Goal: Task Accomplishment & Management: Complete application form

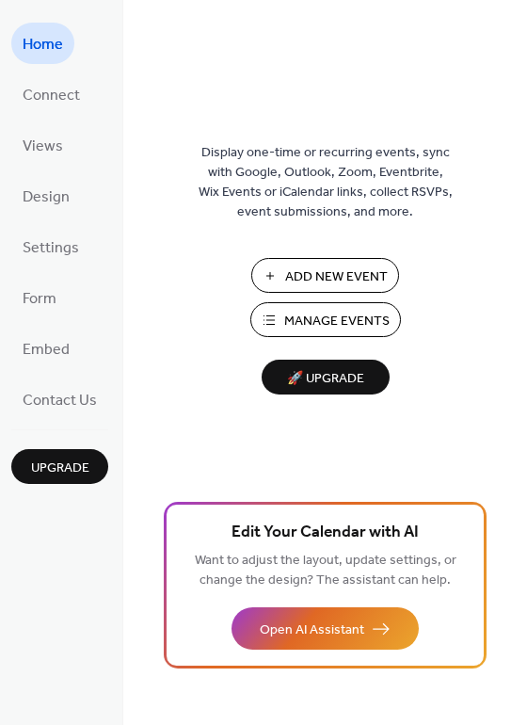
click at [312, 273] on span "Add New Event" at bounding box center [336, 277] width 103 height 20
click at [51, 408] on span "Contact Us" at bounding box center [60, 401] width 74 height 30
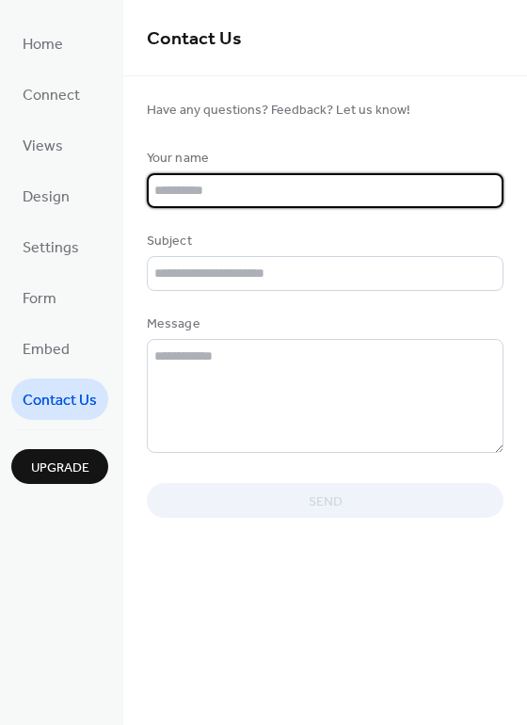
click at [302, 189] on input "text" at bounding box center [325, 190] width 357 height 35
type input "**********"
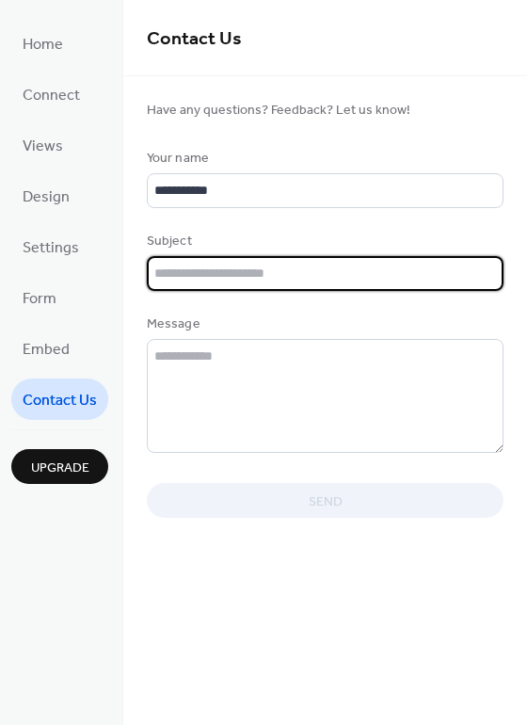
click at [298, 280] on input "text" at bounding box center [325, 273] width 357 height 35
click at [293, 285] on input "text" at bounding box center [325, 273] width 357 height 35
type input "**********"
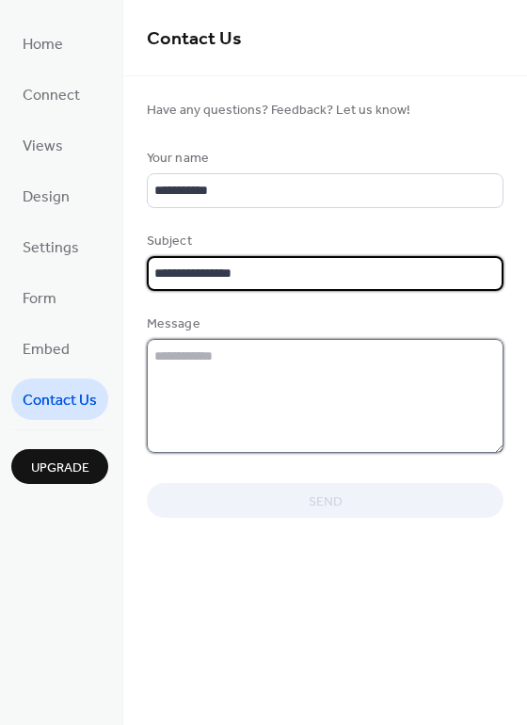
click at [272, 369] on textarea at bounding box center [325, 396] width 357 height 114
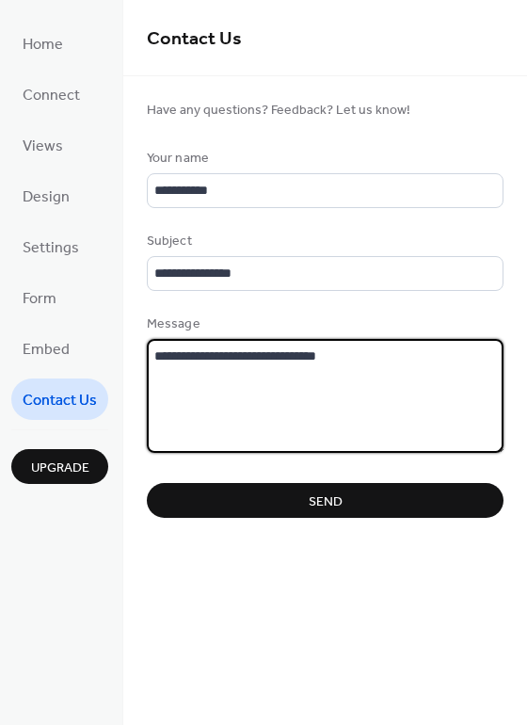
click at [381, 359] on textarea "**********" at bounding box center [326, 396] width 358 height 114
click at [471, 360] on textarea "**********" at bounding box center [326, 396] width 358 height 114
click at [359, 382] on textarea "**********" at bounding box center [326, 396] width 358 height 114
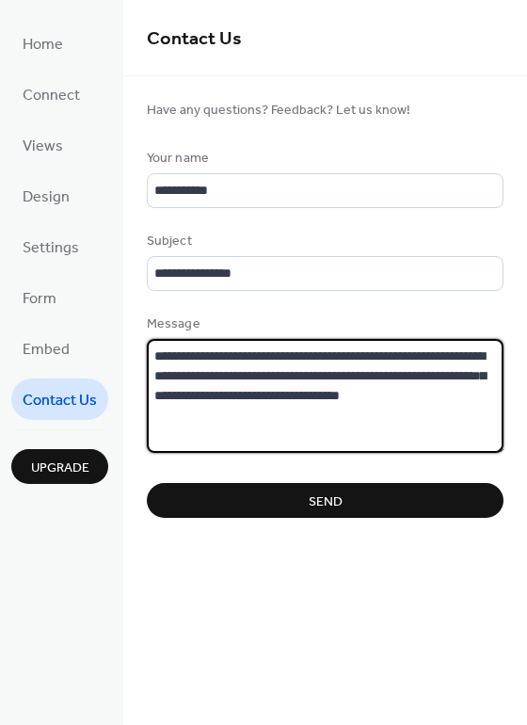
type textarea "**********"
click at [412, 498] on button "Send" at bounding box center [325, 500] width 357 height 35
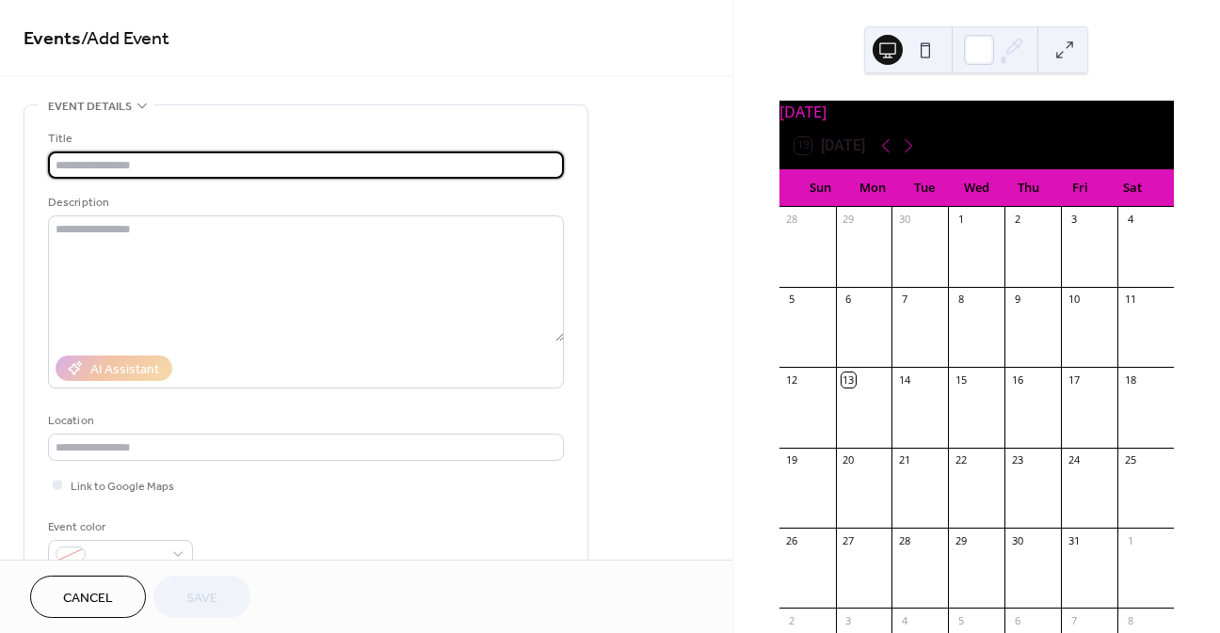
click at [152, 168] on input "text" at bounding box center [306, 165] width 516 height 27
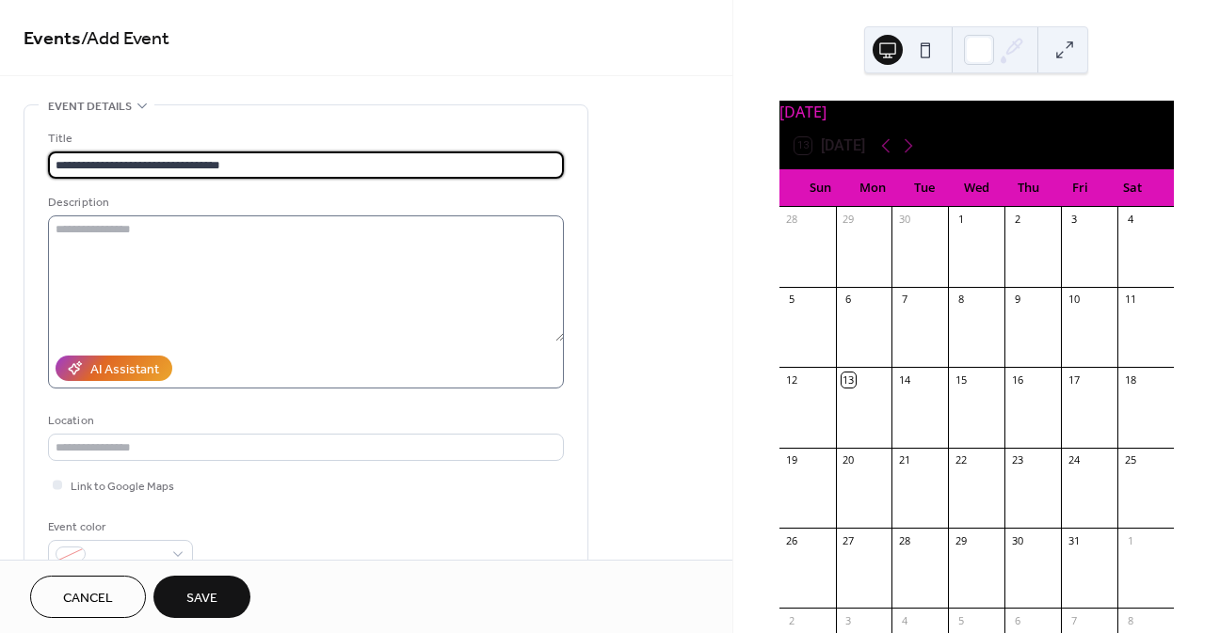
type input "**********"
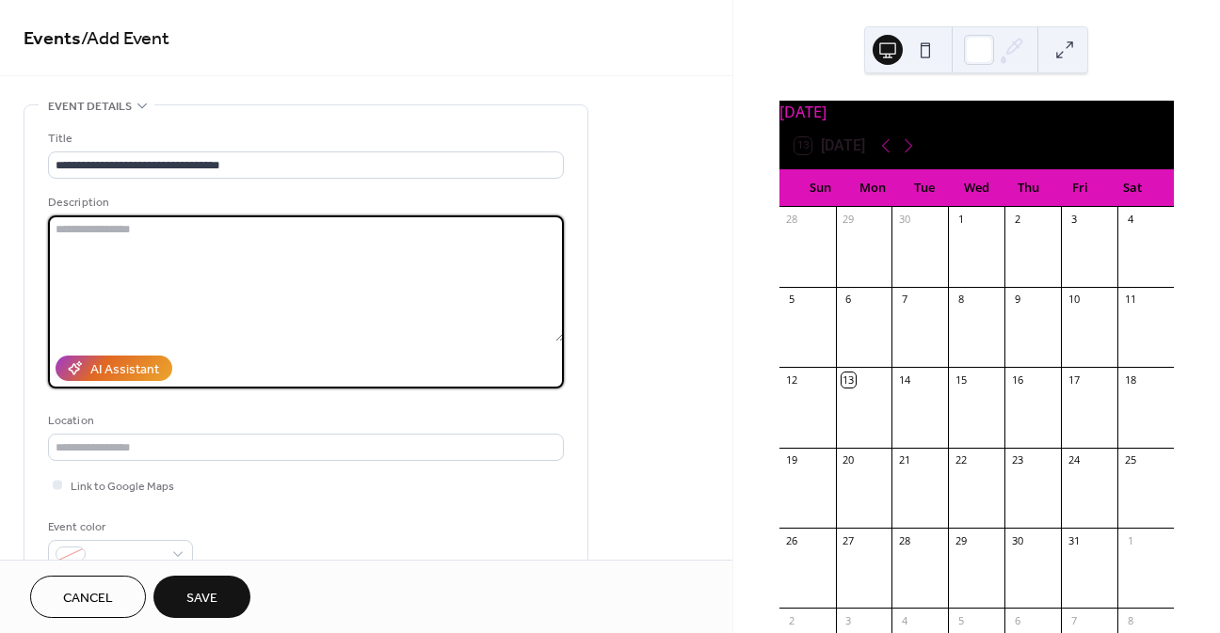
paste textarea "**********"
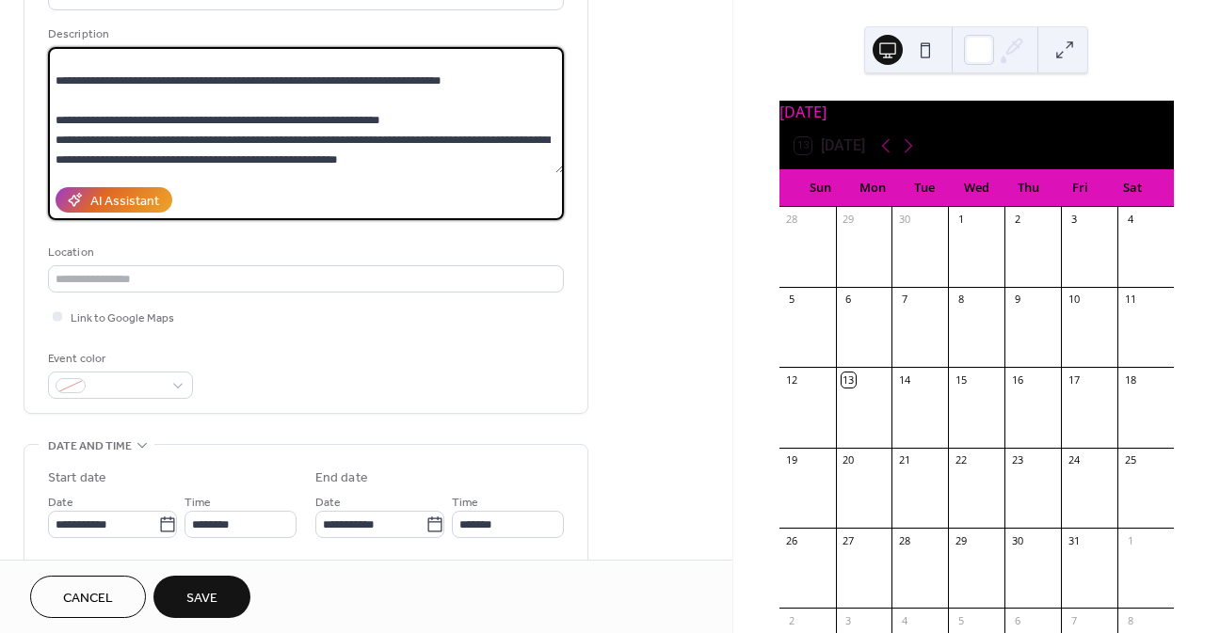
scroll to position [188, 0]
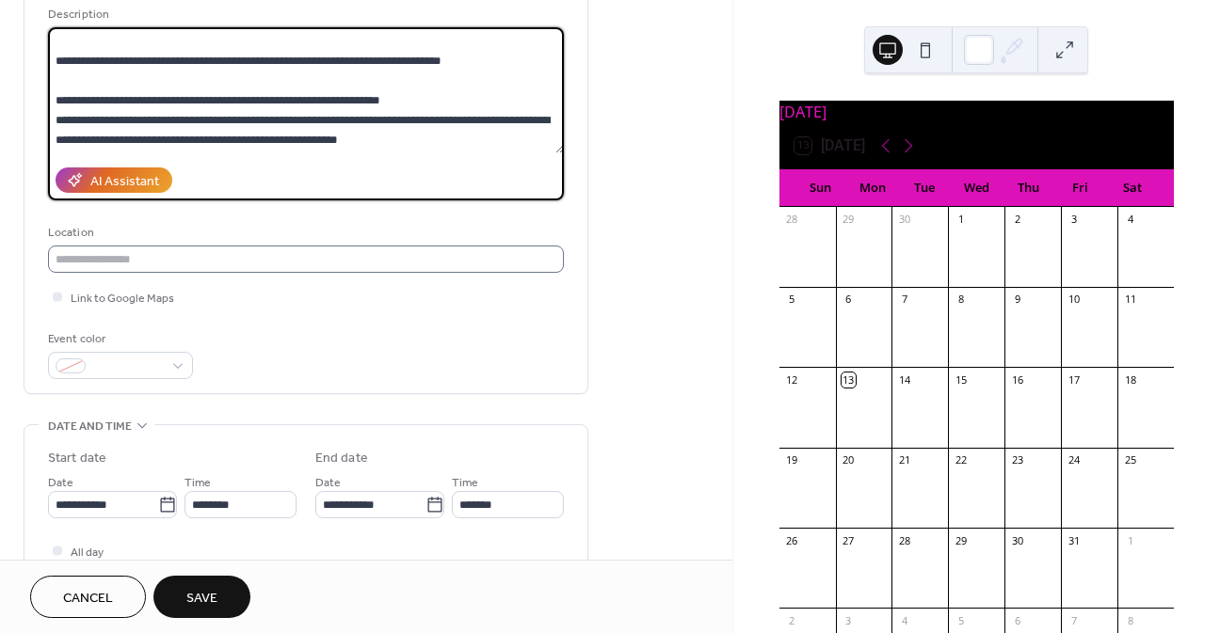
type textarea "**********"
click at [230, 261] on input "text" at bounding box center [306, 259] width 516 height 27
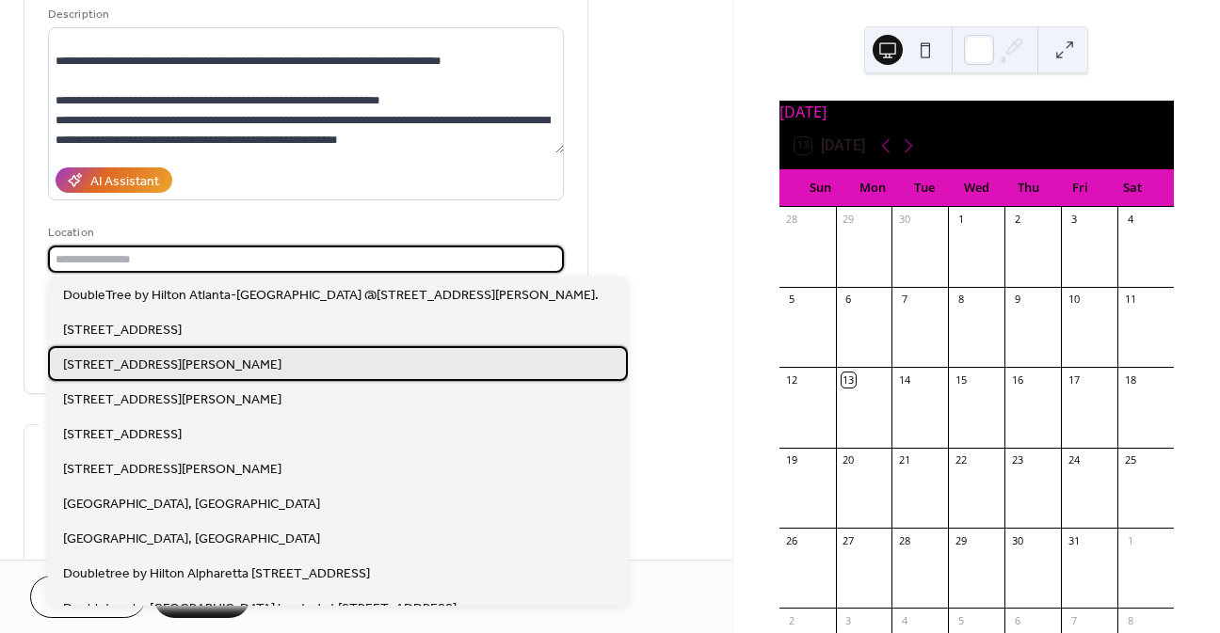
click at [220, 378] on div "1775 Pleasant Hill Rd, Duluth, GA 30096" at bounding box center [338, 363] width 580 height 35
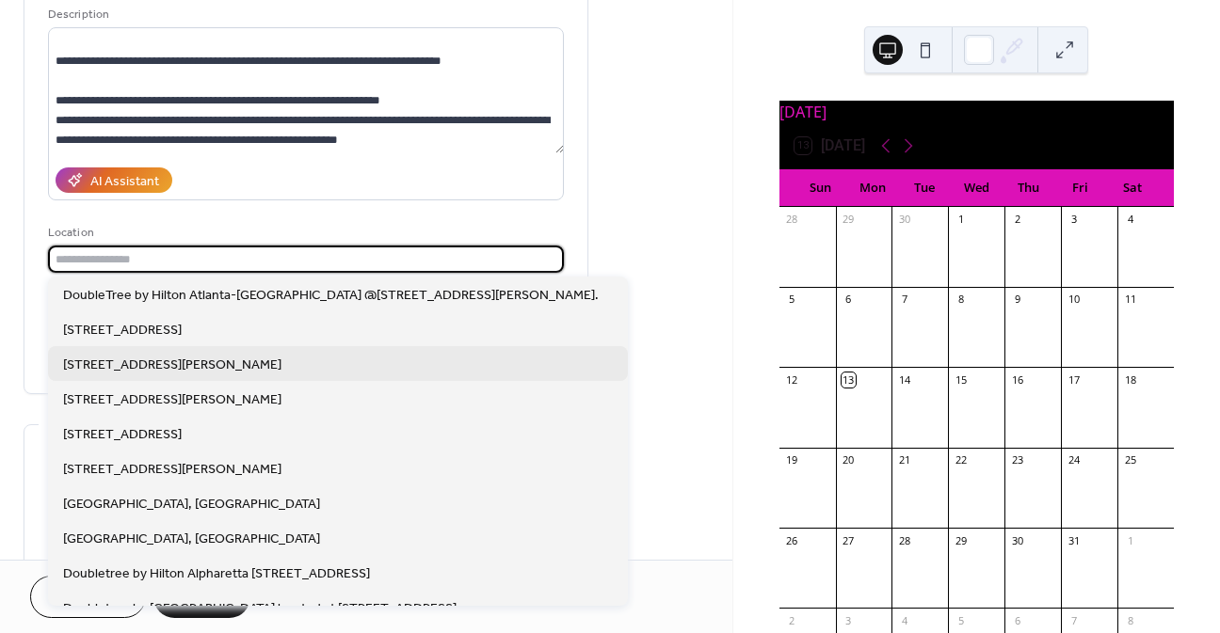
type input "**********"
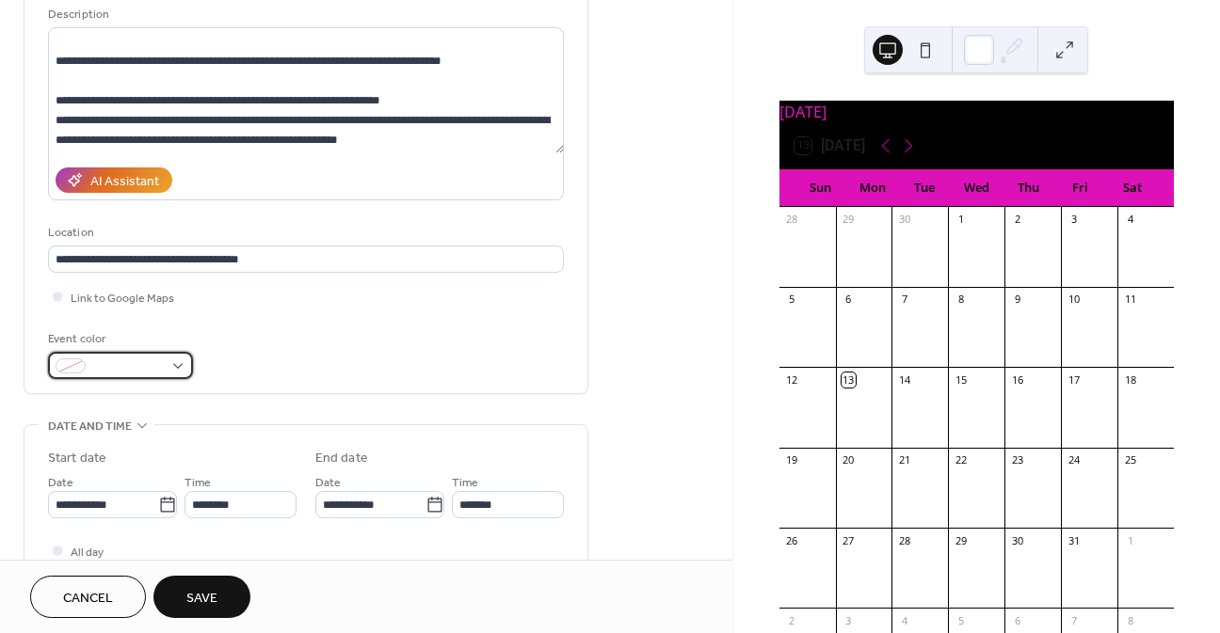
click at [135, 365] on span at bounding box center [128, 368] width 70 height 20
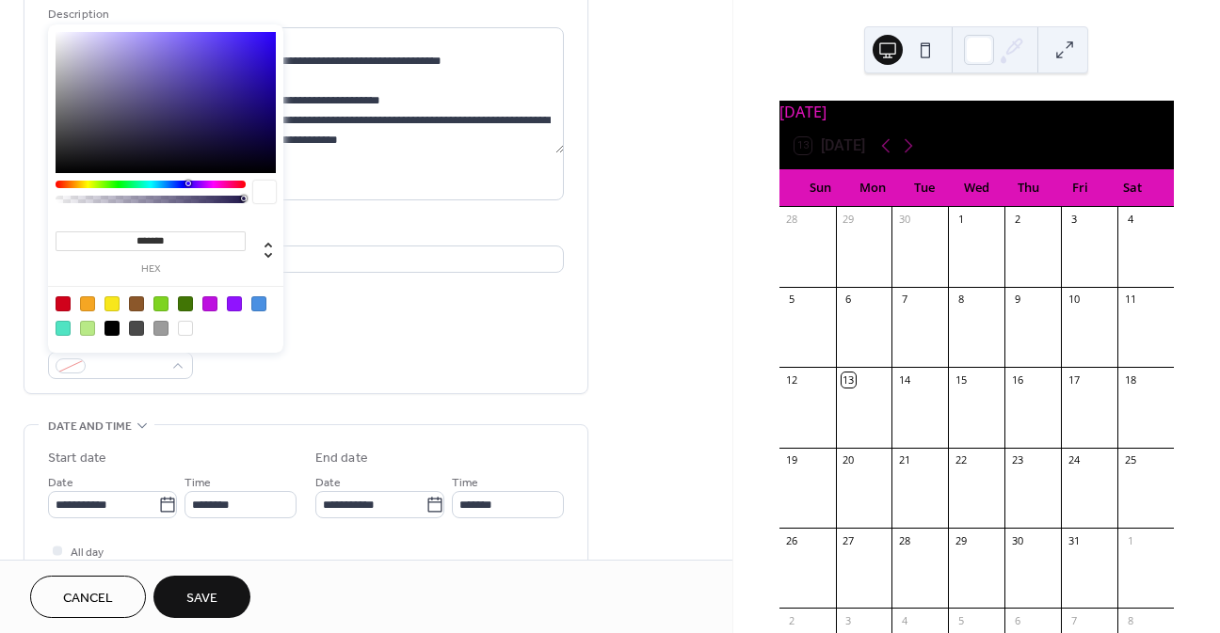
click at [212, 299] on div at bounding box center [209, 303] width 15 height 15
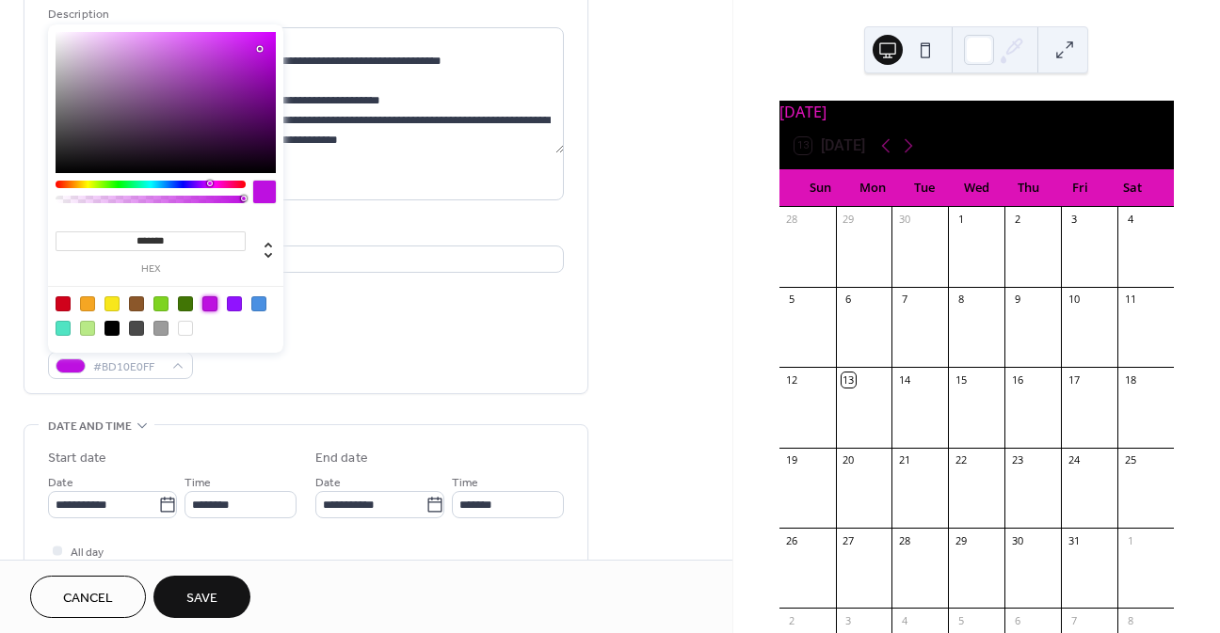
type input "*******"
click at [367, 375] on div "Event color #BD10E0FF" at bounding box center [306, 354] width 516 height 50
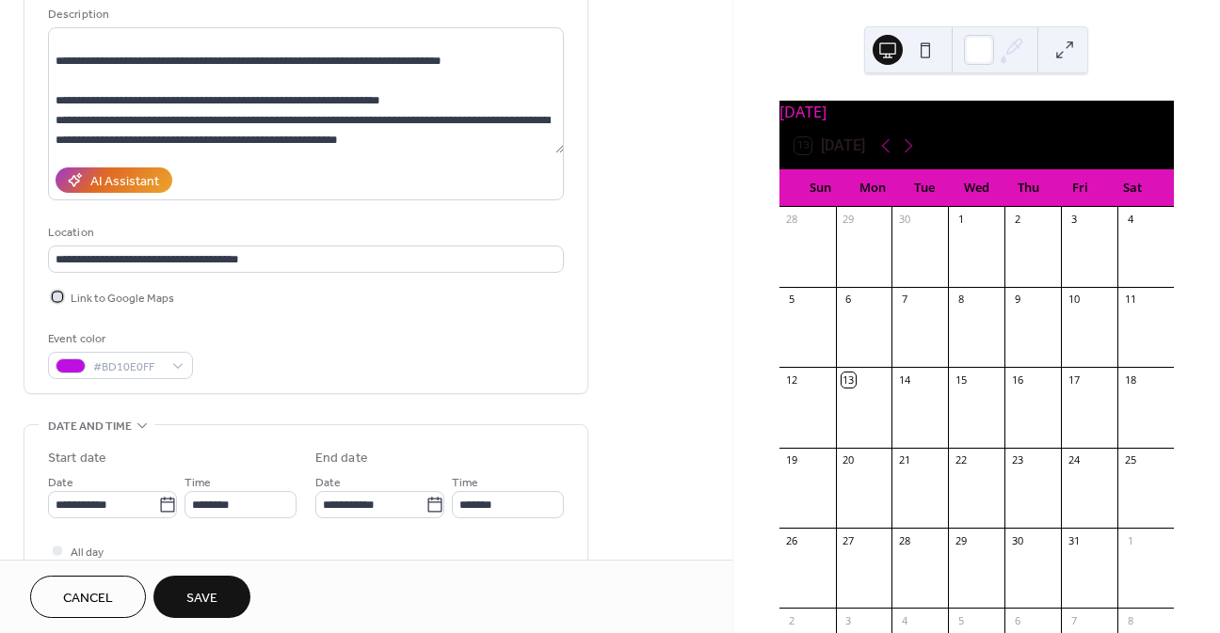
click at [113, 294] on span "Link to Google Maps" at bounding box center [123, 299] width 104 height 20
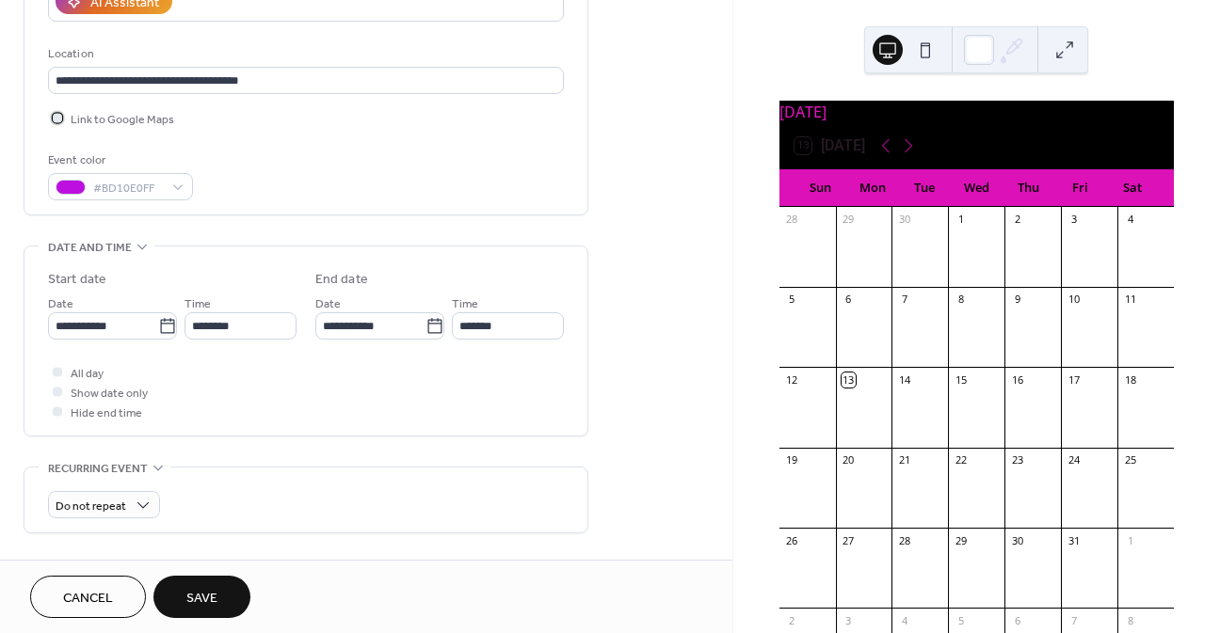
scroll to position [376, 0]
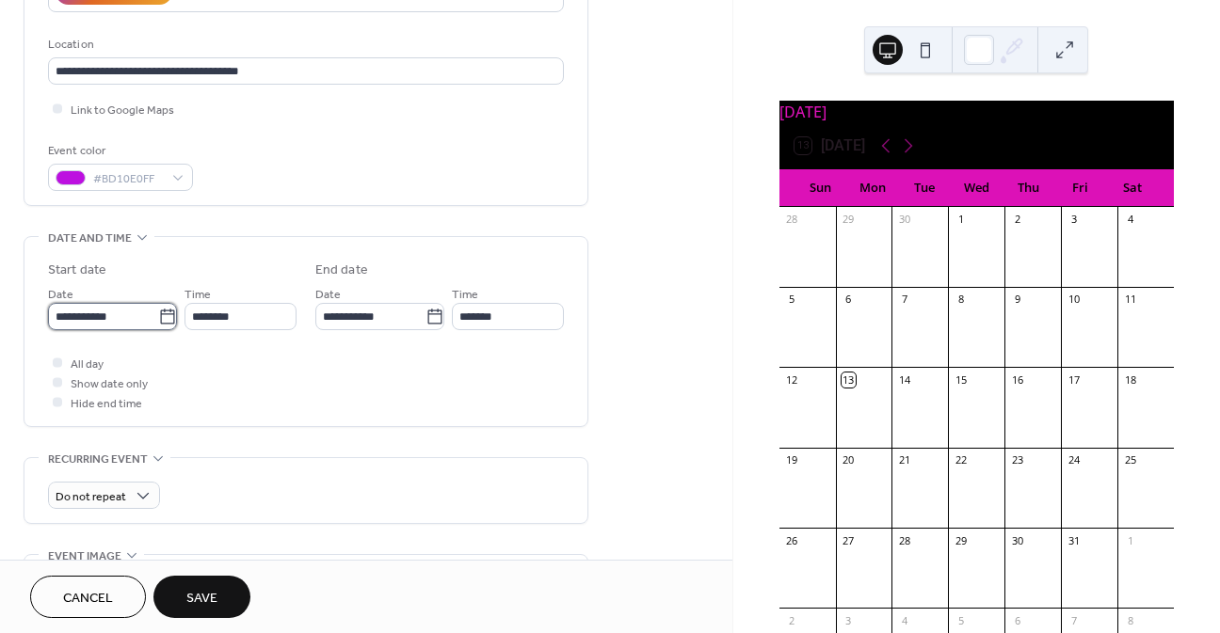
click at [144, 303] on input "**********" at bounding box center [103, 316] width 110 height 27
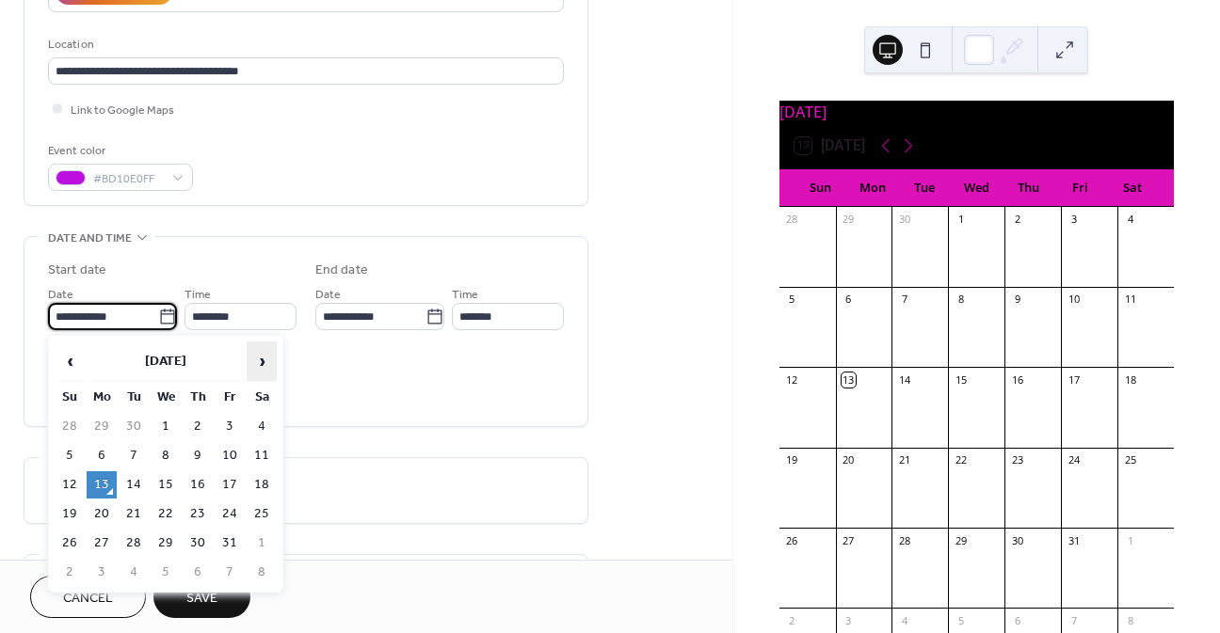
click at [263, 362] on span "›" at bounding box center [261, 362] width 28 height 38
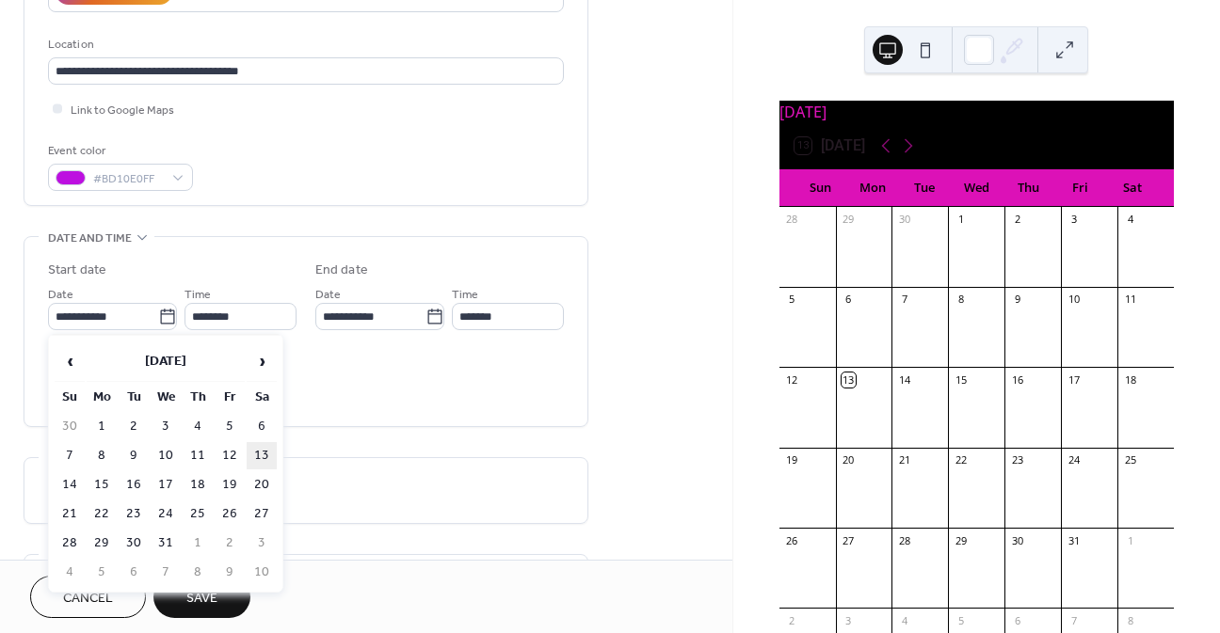
click at [263, 451] on td "13" at bounding box center [262, 455] width 30 height 27
type input "**********"
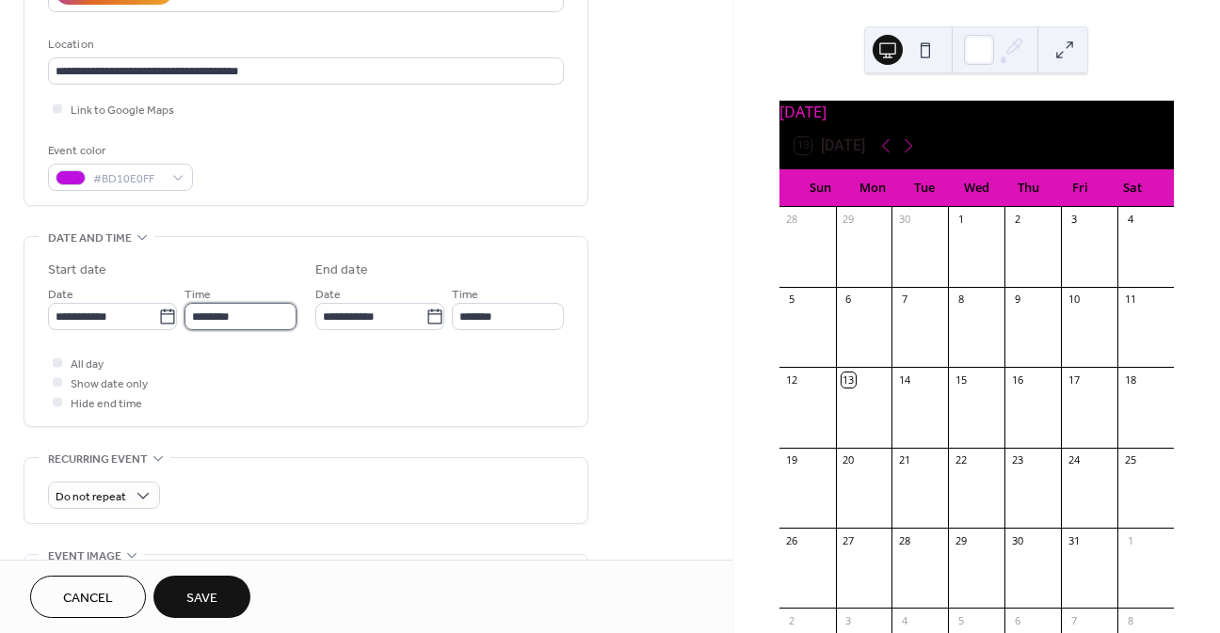
click at [209, 311] on input "********" at bounding box center [240, 316] width 112 height 27
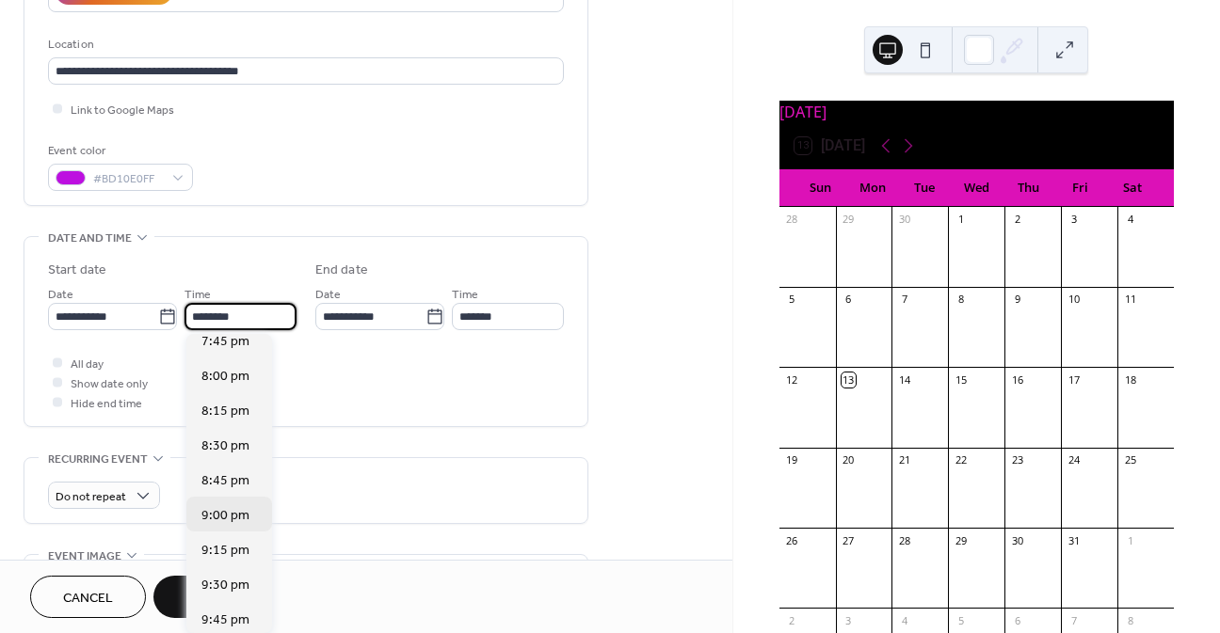
scroll to position [2706, 0]
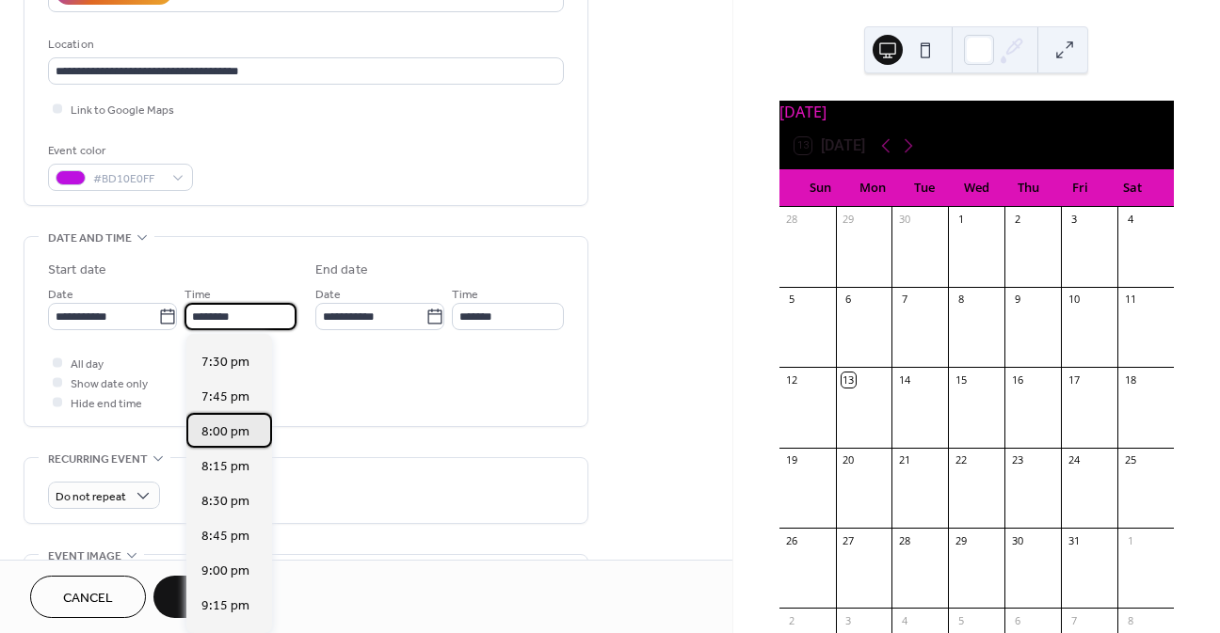
click at [236, 434] on span "8:00 pm" at bounding box center [225, 433] width 48 height 20
type input "*******"
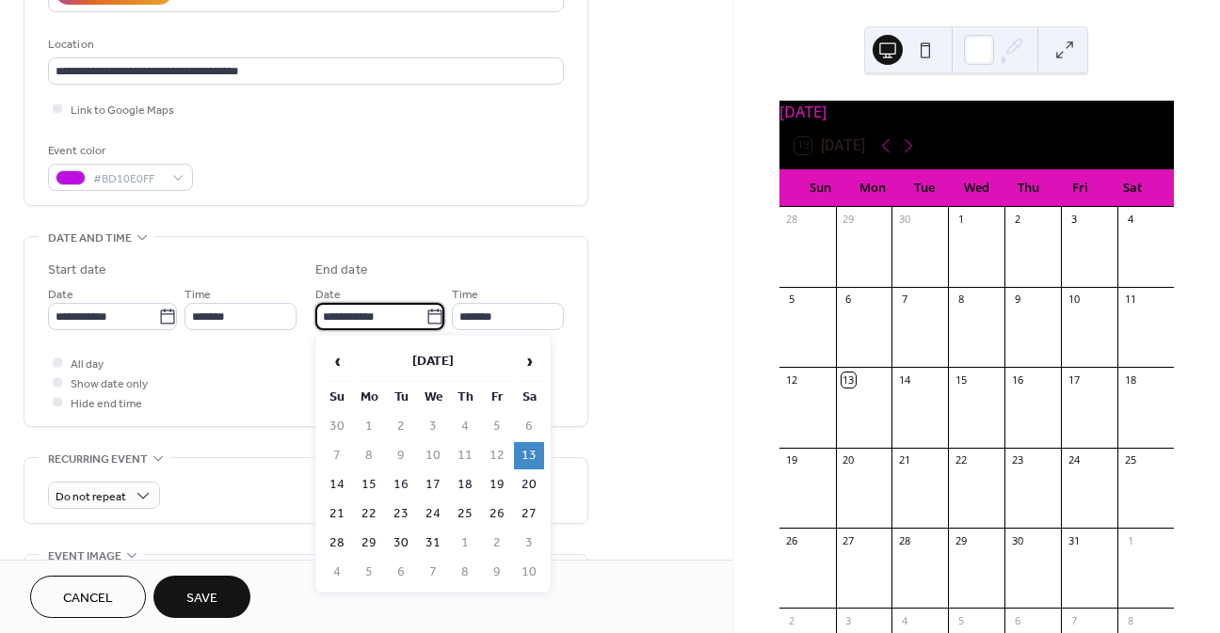
click at [331, 320] on input "**********" at bounding box center [370, 316] width 110 height 27
click at [341, 483] on td "14" at bounding box center [337, 484] width 30 height 27
type input "**********"
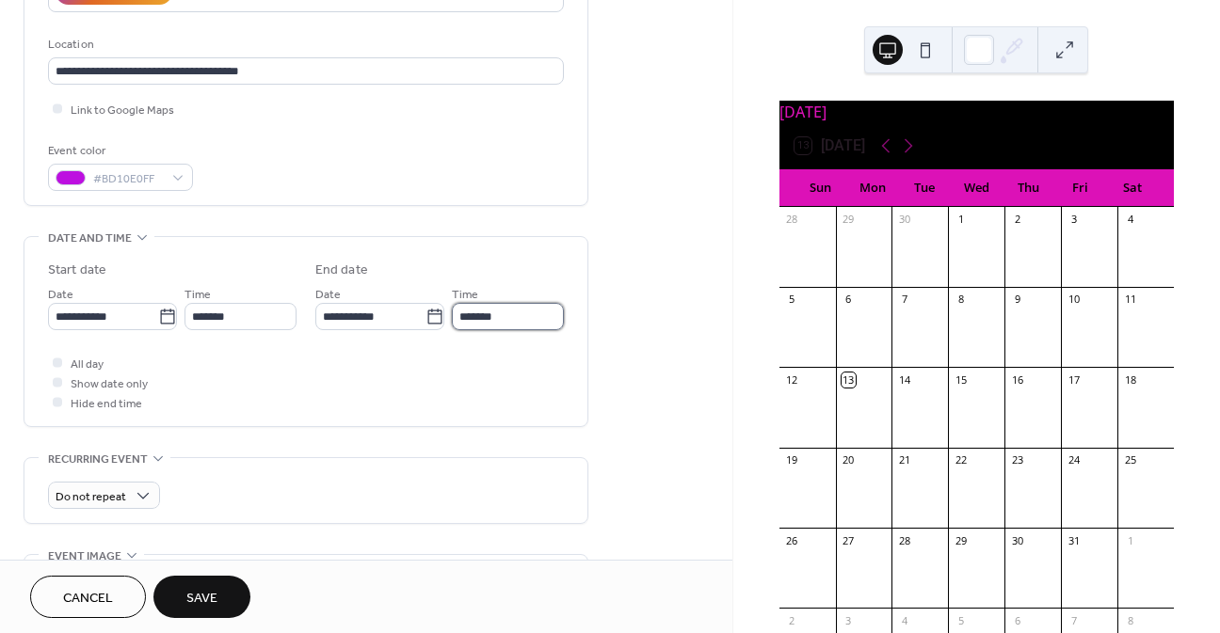
click at [482, 322] on input "*******" at bounding box center [508, 316] width 112 height 27
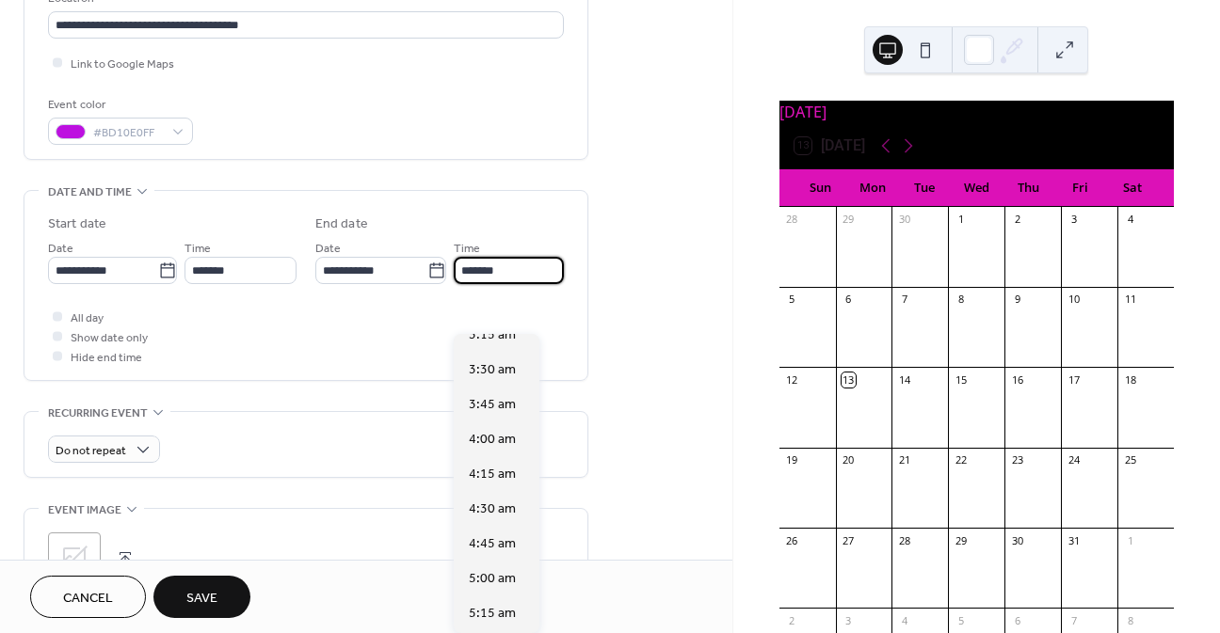
scroll to position [471, 0]
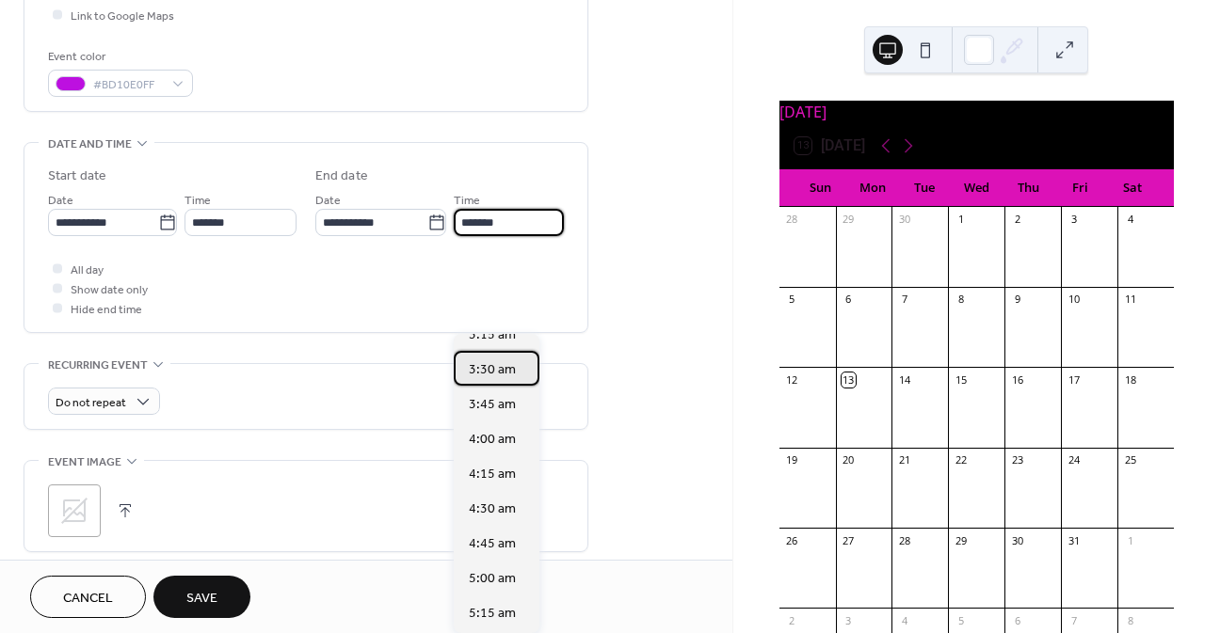
click at [490, 375] on span "3:30 am" at bounding box center [492, 370] width 47 height 20
type input "*******"
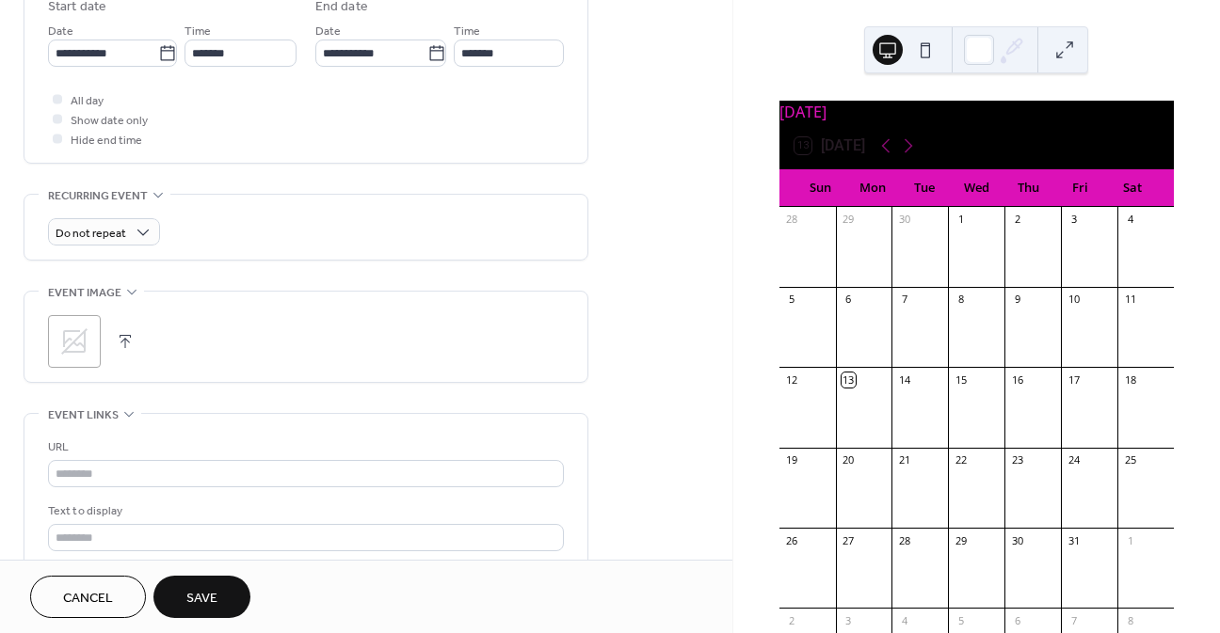
scroll to position [659, 0]
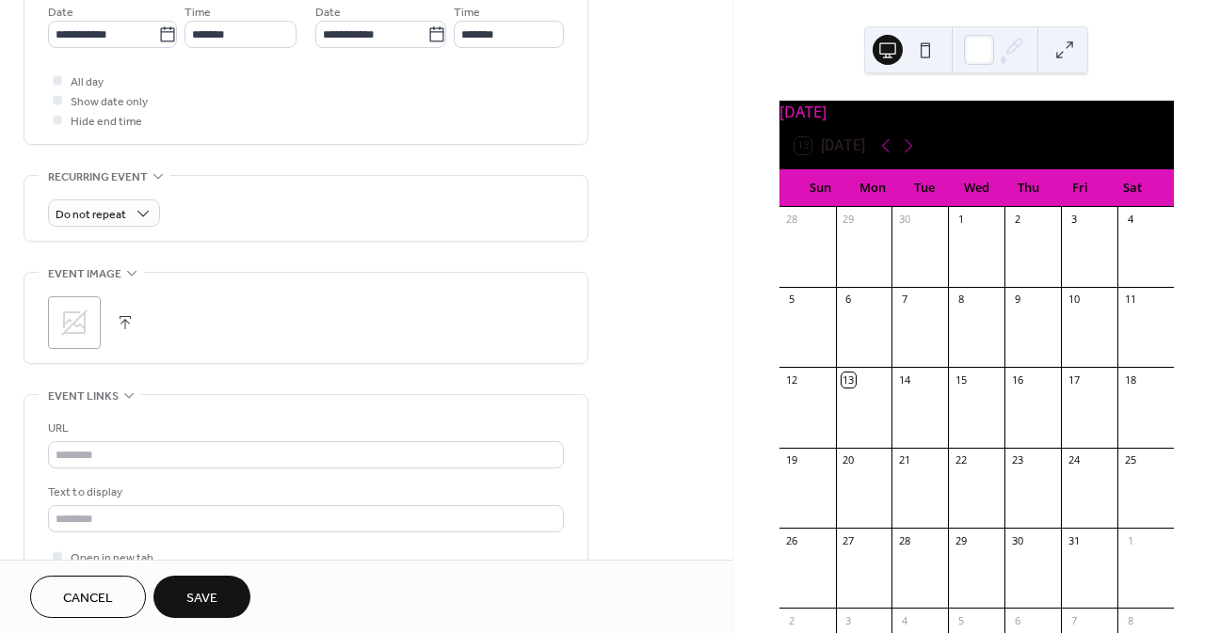
click at [70, 334] on icon at bounding box center [74, 323] width 30 height 30
click at [150, 442] on input "text" at bounding box center [306, 454] width 516 height 27
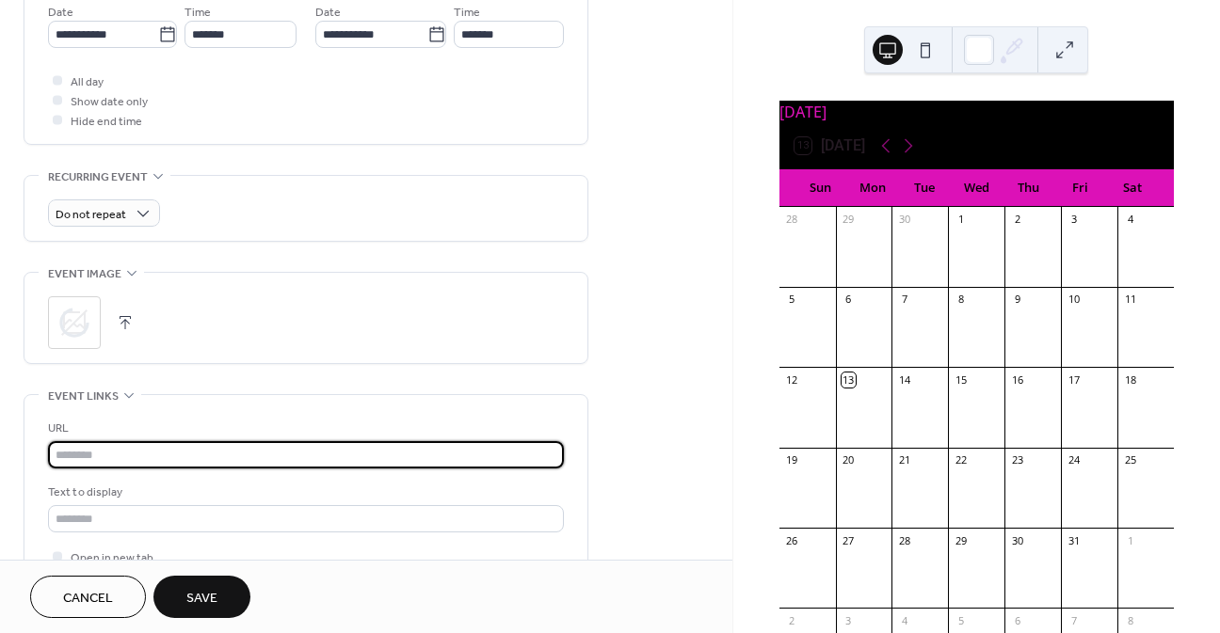
type input "**********"
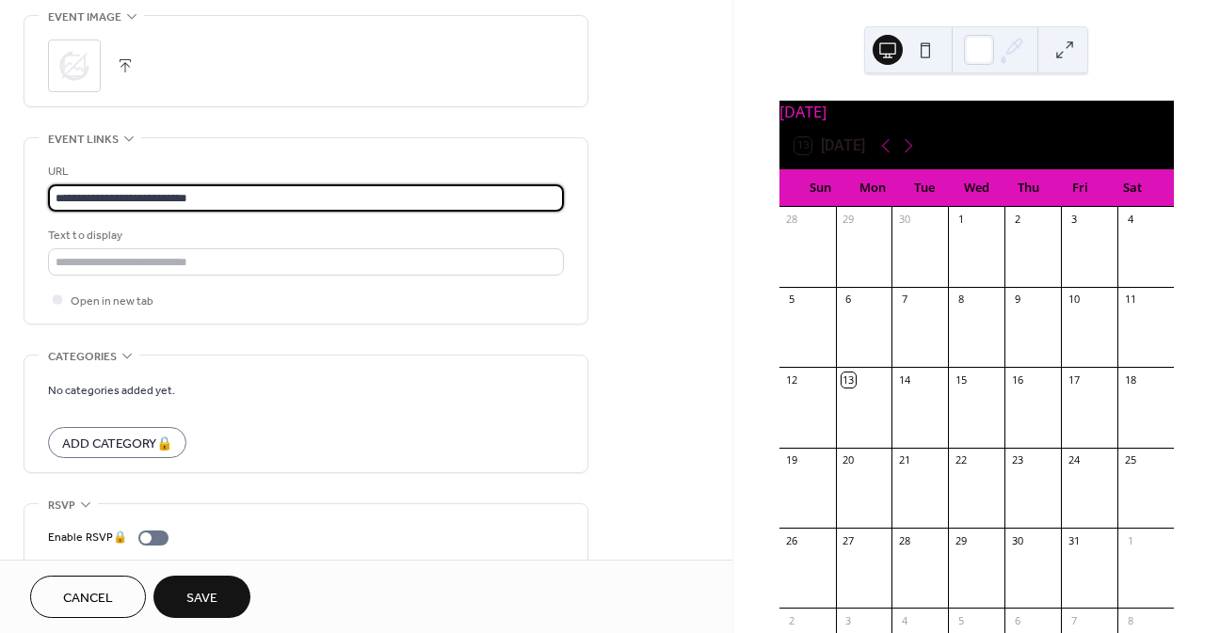
scroll to position [981, 0]
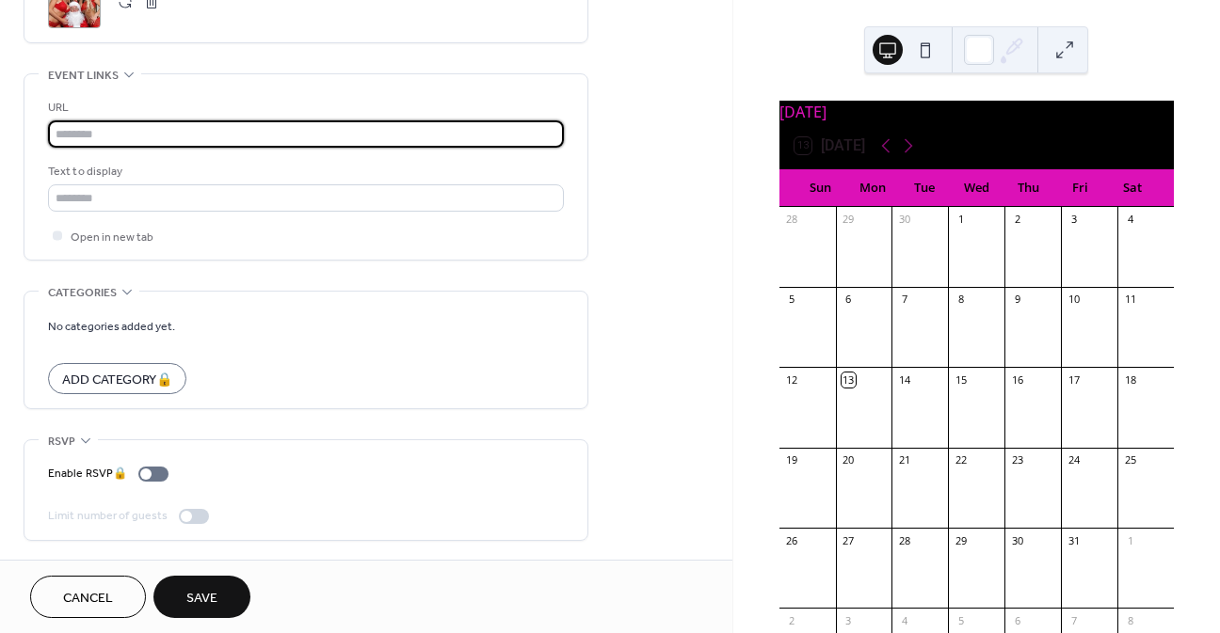
click at [71, 139] on input "text" at bounding box center [306, 133] width 516 height 27
type input "**********"
click at [175, 605] on button "Save" at bounding box center [201, 597] width 97 height 42
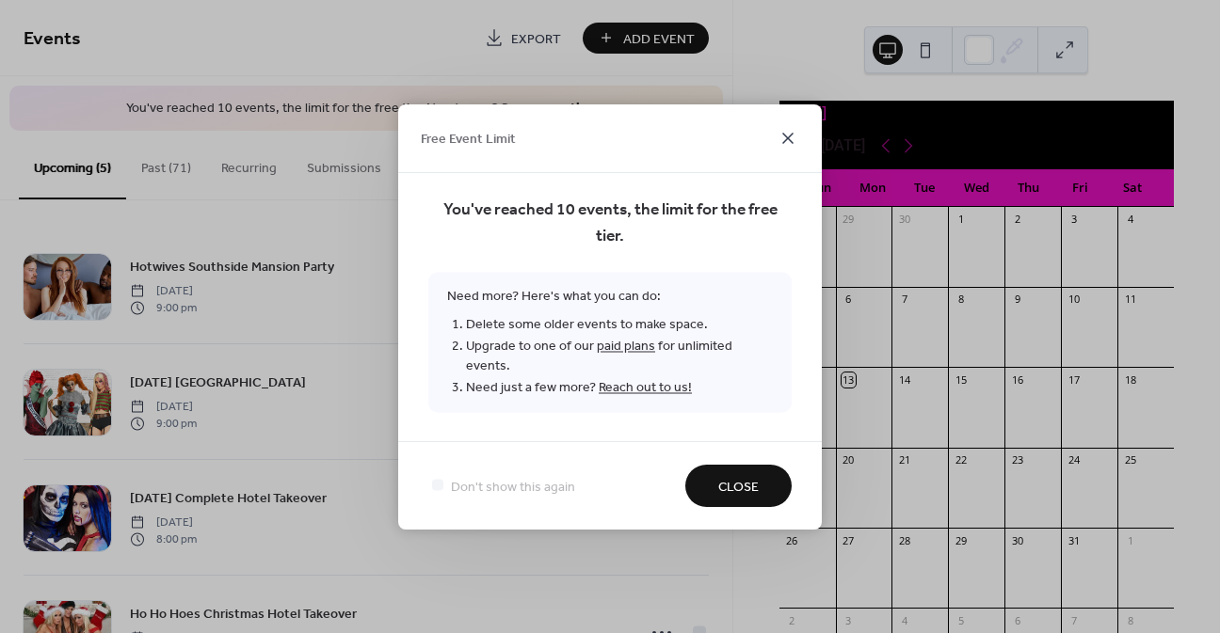
click at [787, 144] on icon at bounding box center [787, 138] width 11 height 11
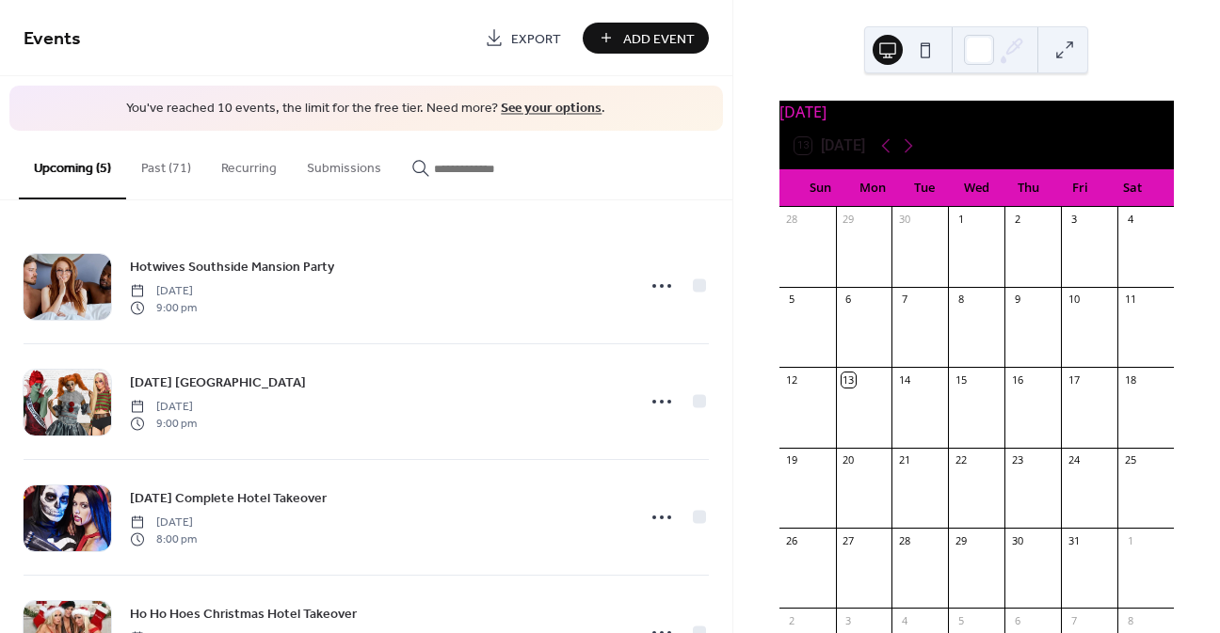
click at [511, 106] on link "See your options" at bounding box center [551, 108] width 101 height 25
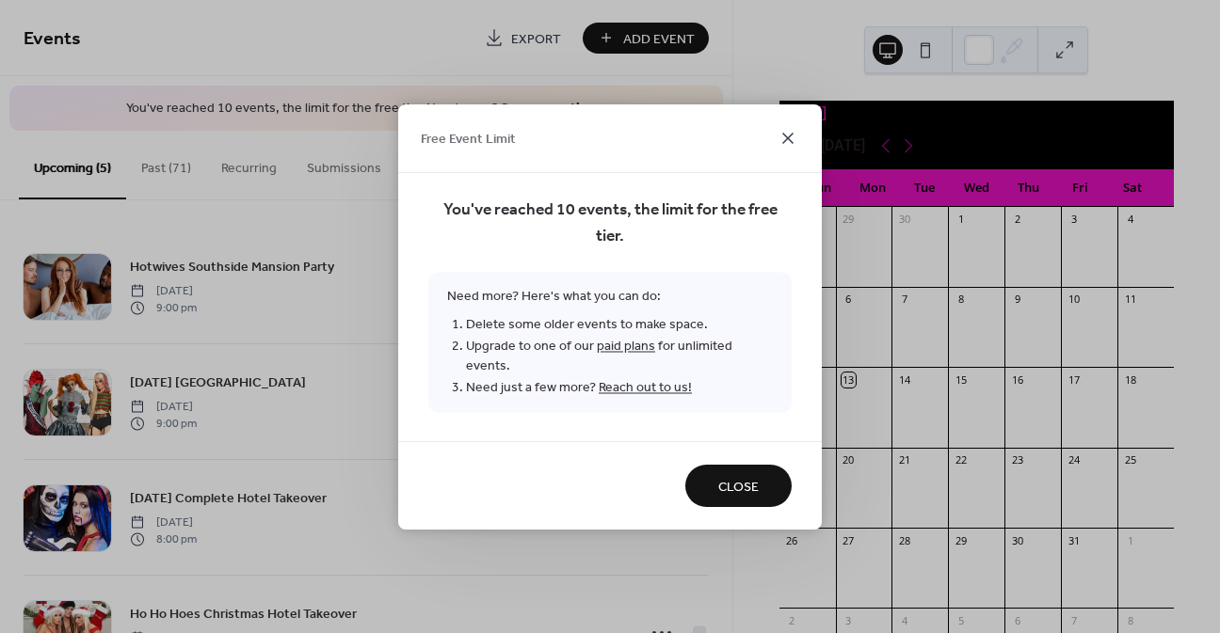
click at [788, 140] on icon at bounding box center [787, 138] width 23 height 23
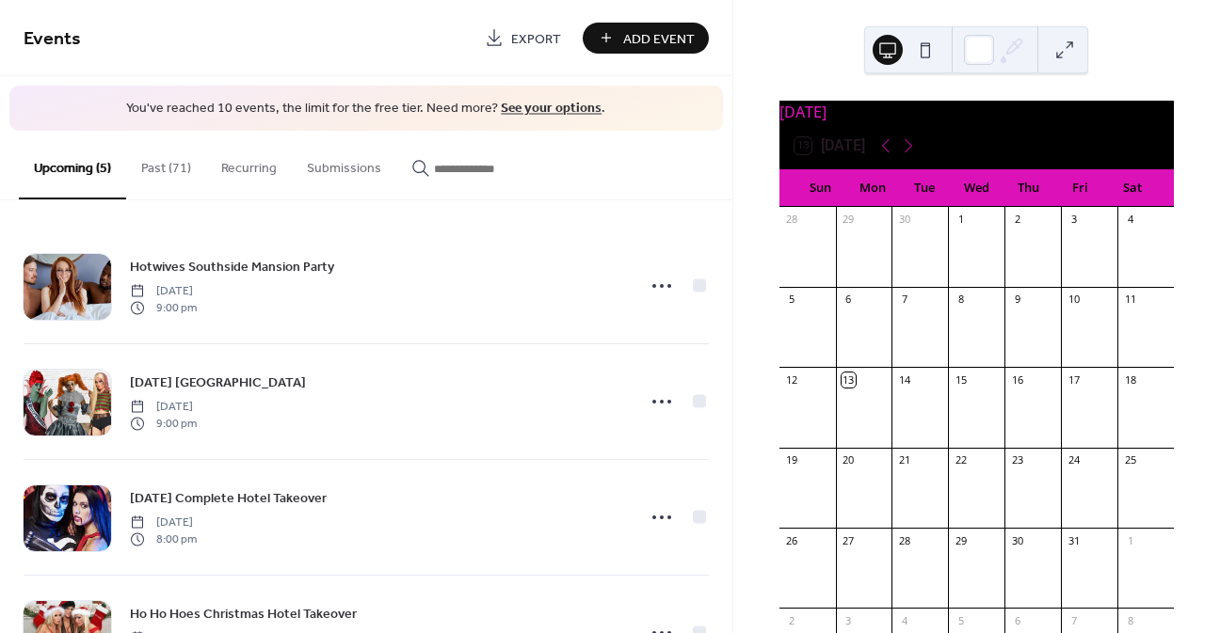
click at [157, 178] on button "Past (71)" at bounding box center [166, 164] width 80 height 67
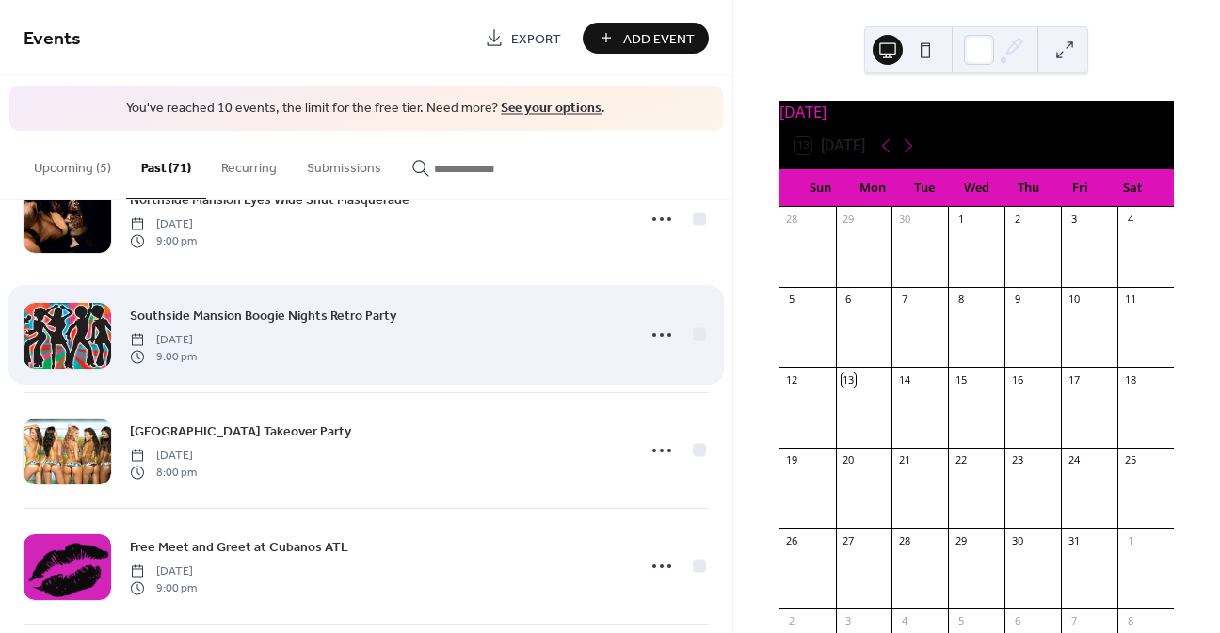
scroll to position [1600, 0]
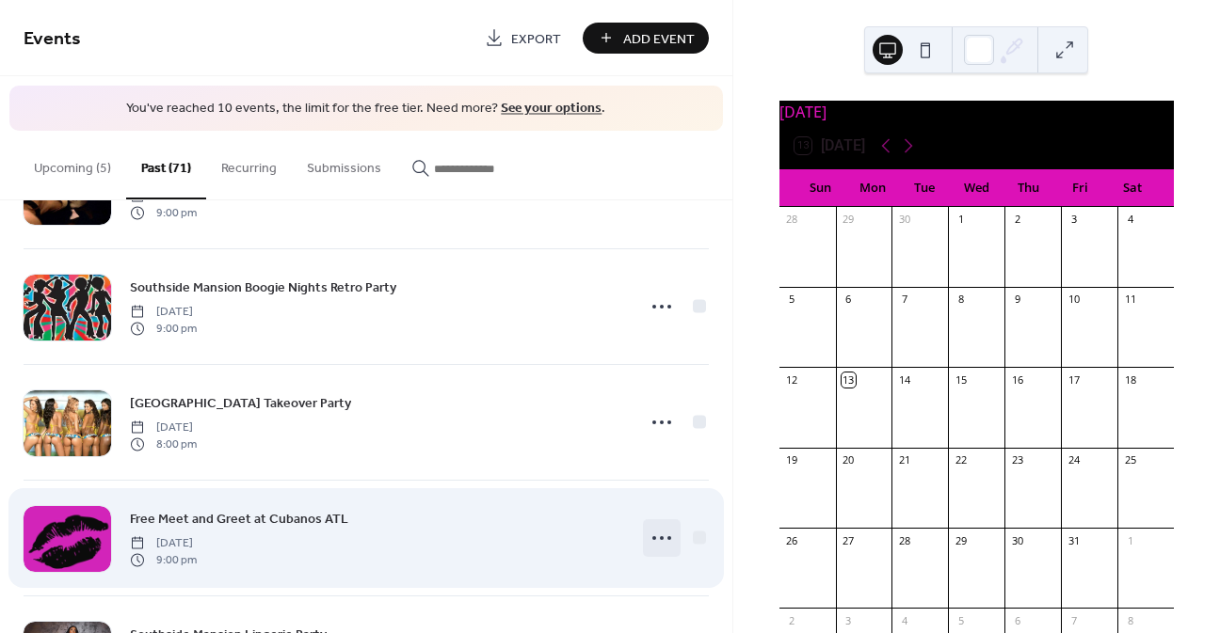
click at [648, 544] on icon at bounding box center [661, 538] width 30 height 30
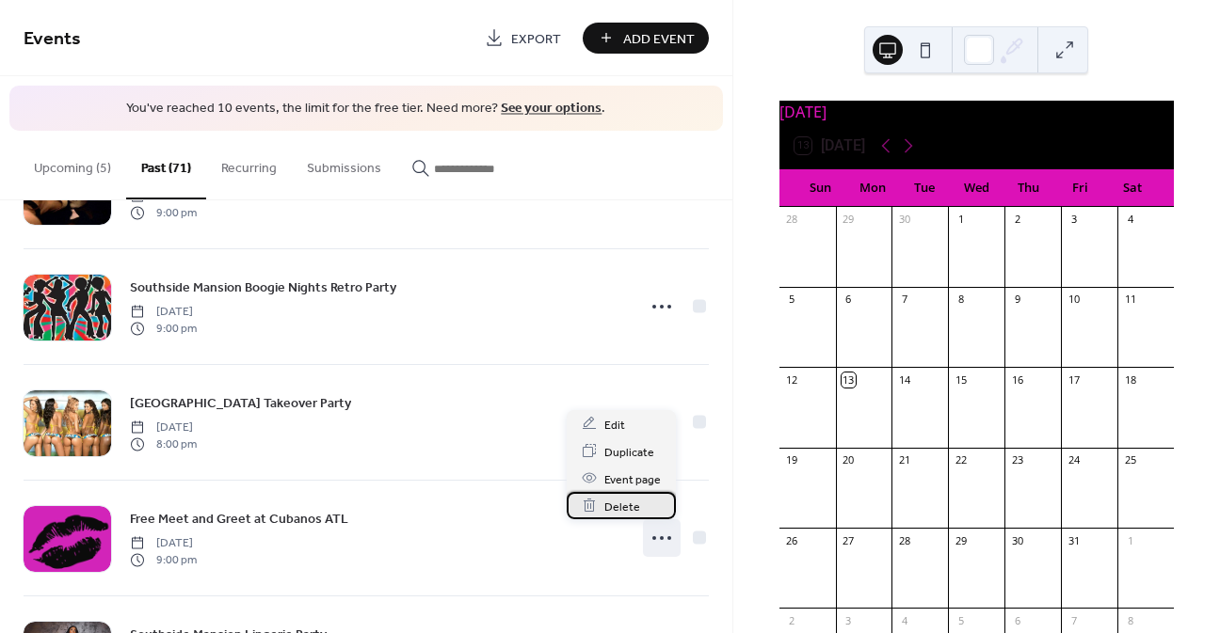
click at [635, 515] on span "Delete" at bounding box center [622, 507] width 36 height 20
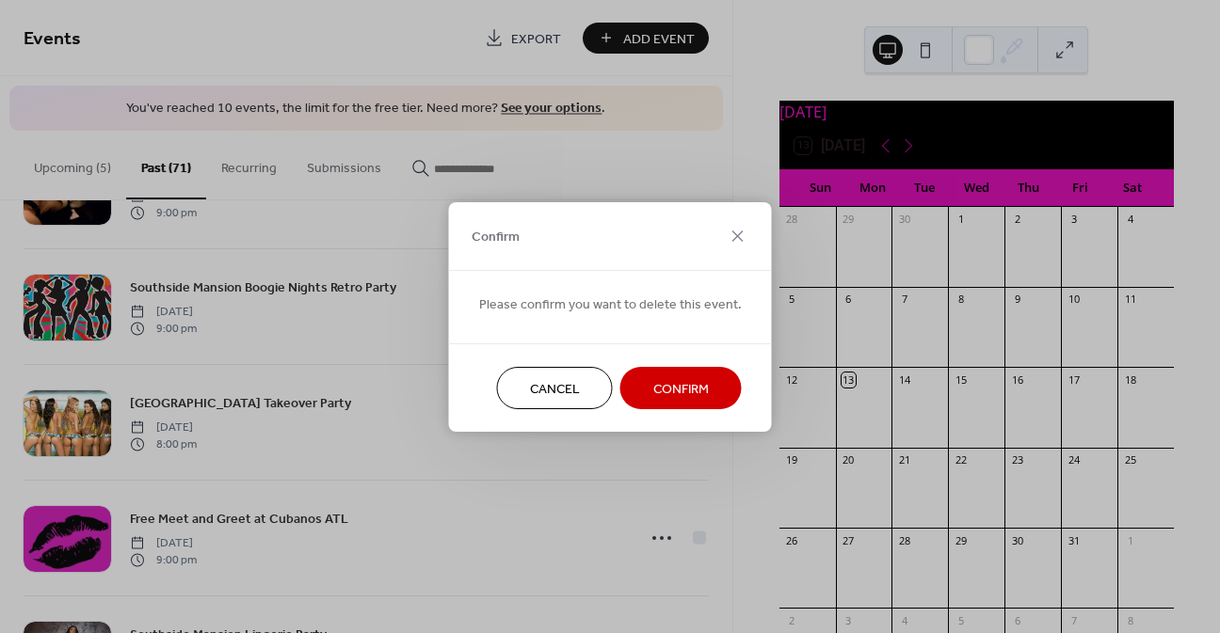
click at [639, 381] on button "Confirm" at bounding box center [680, 388] width 121 height 42
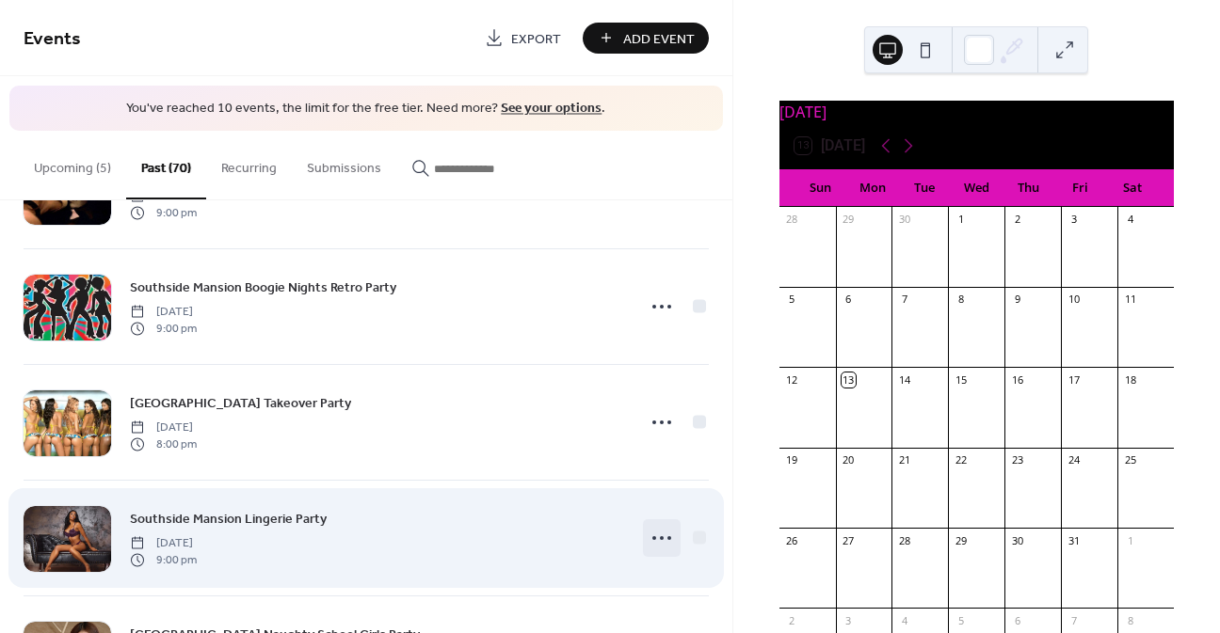
click at [646, 535] on icon at bounding box center [661, 538] width 30 height 30
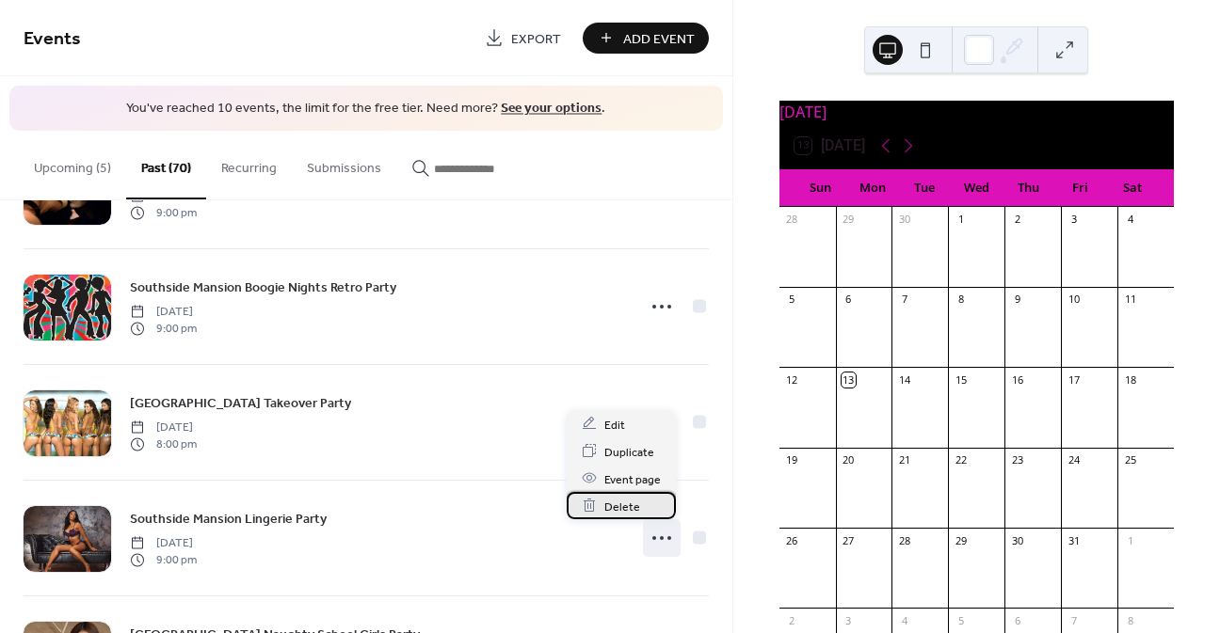
click at [646, 505] on div "Delete" at bounding box center [620, 505] width 109 height 27
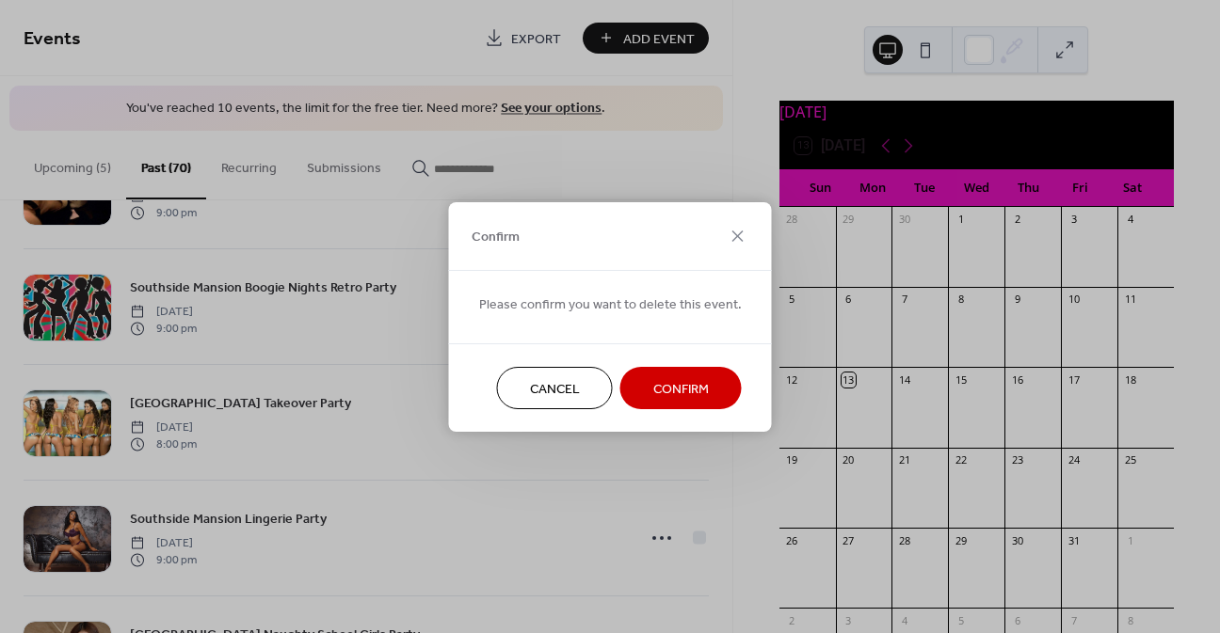
click at [654, 391] on span "Confirm" at bounding box center [681, 389] width 56 height 20
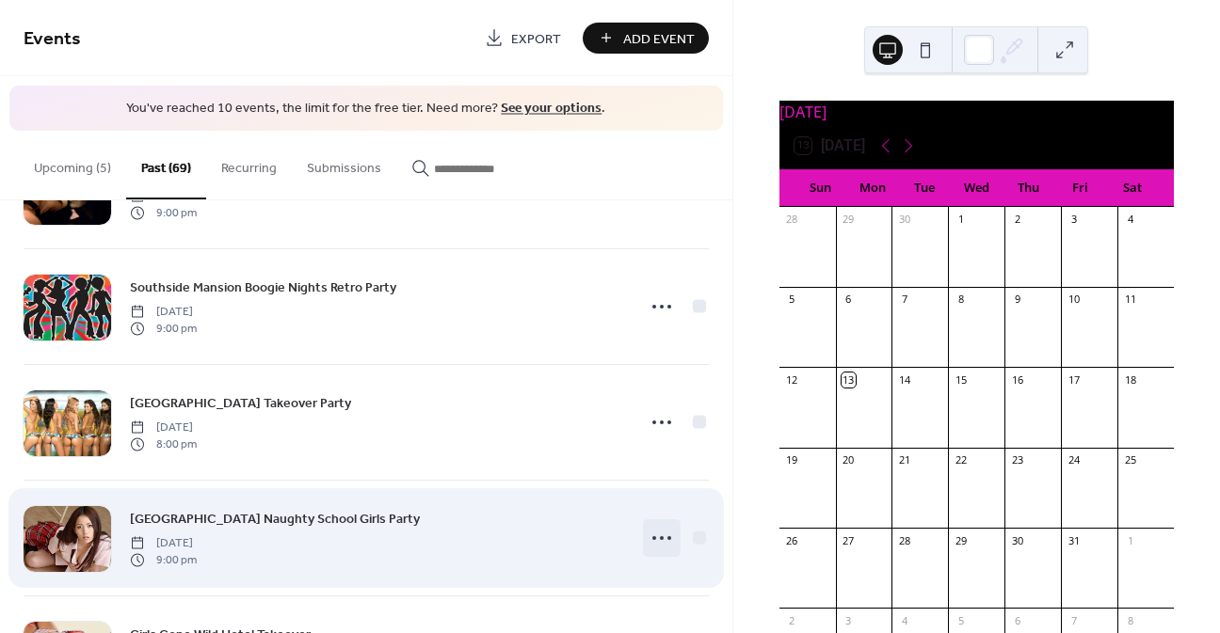
click at [662, 534] on icon at bounding box center [661, 538] width 30 height 30
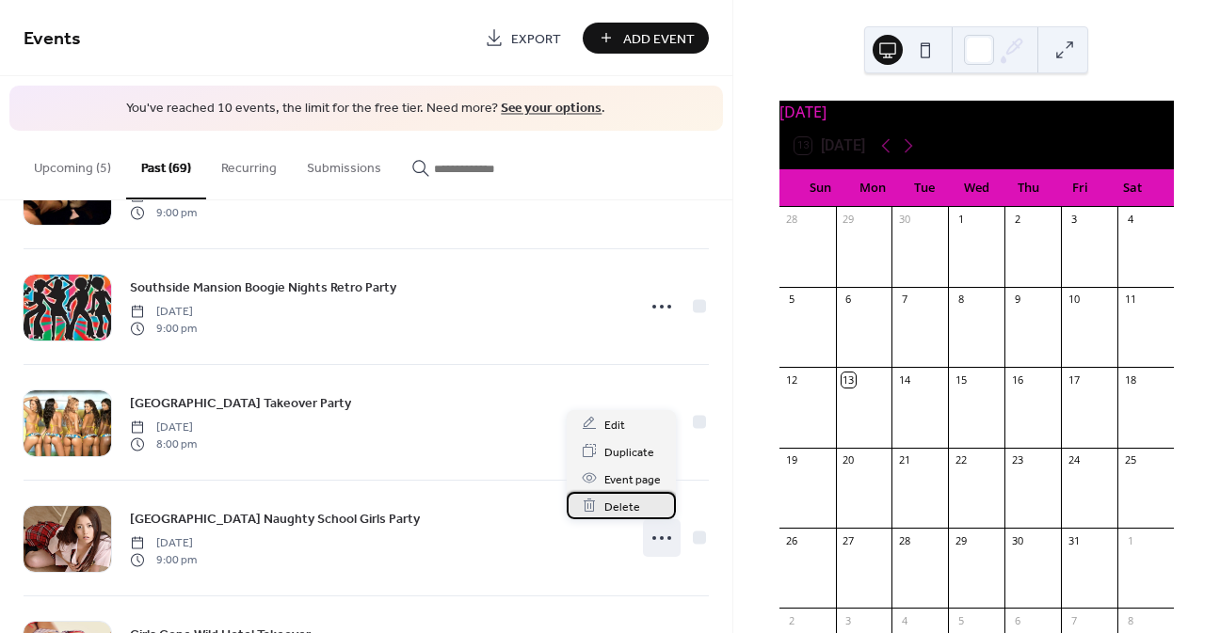
click at [660, 501] on div "Delete" at bounding box center [620, 505] width 109 height 27
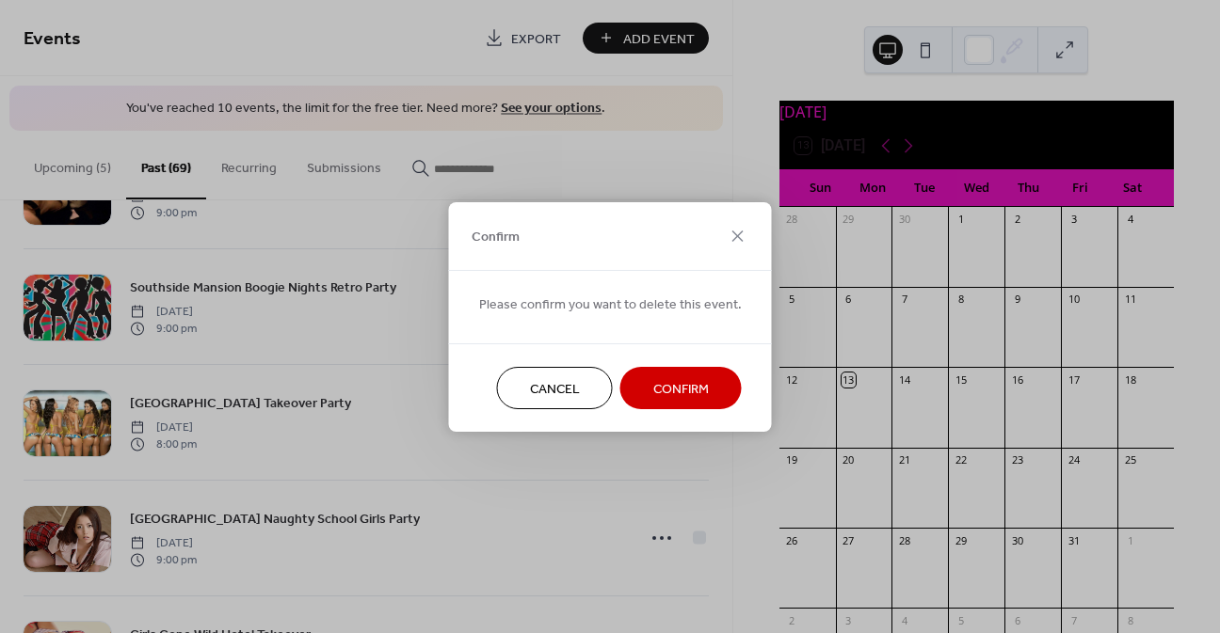
click at [653, 394] on span "Confirm" at bounding box center [681, 389] width 56 height 20
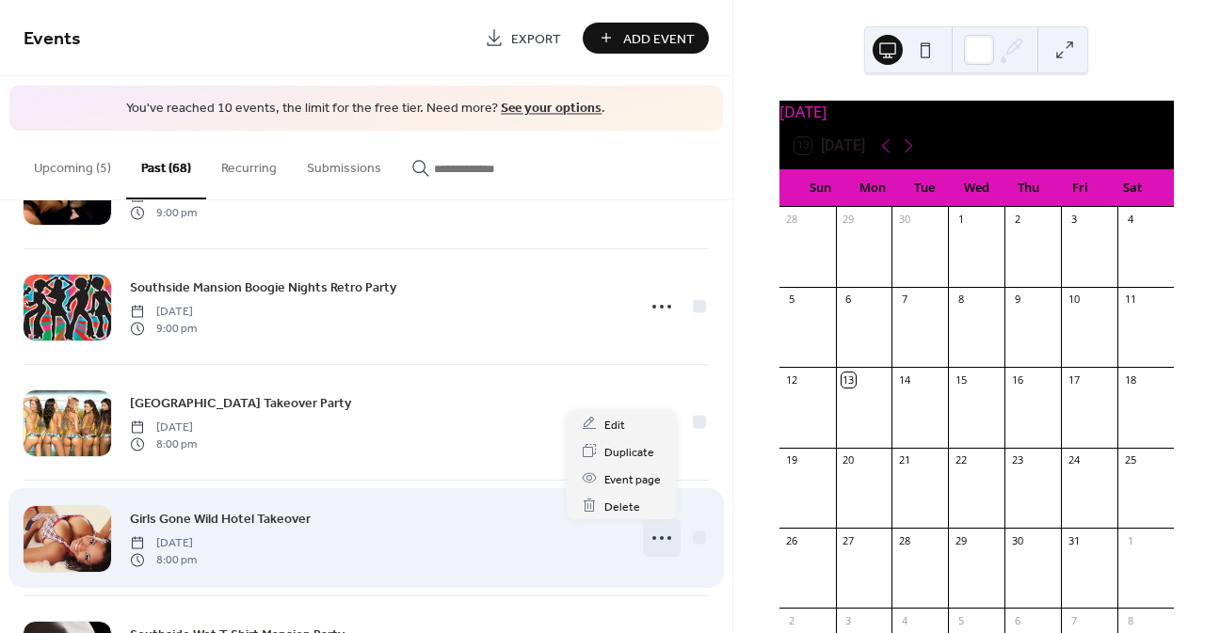
click at [646, 533] on icon at bounding box center [661, 538] width 30 height 30
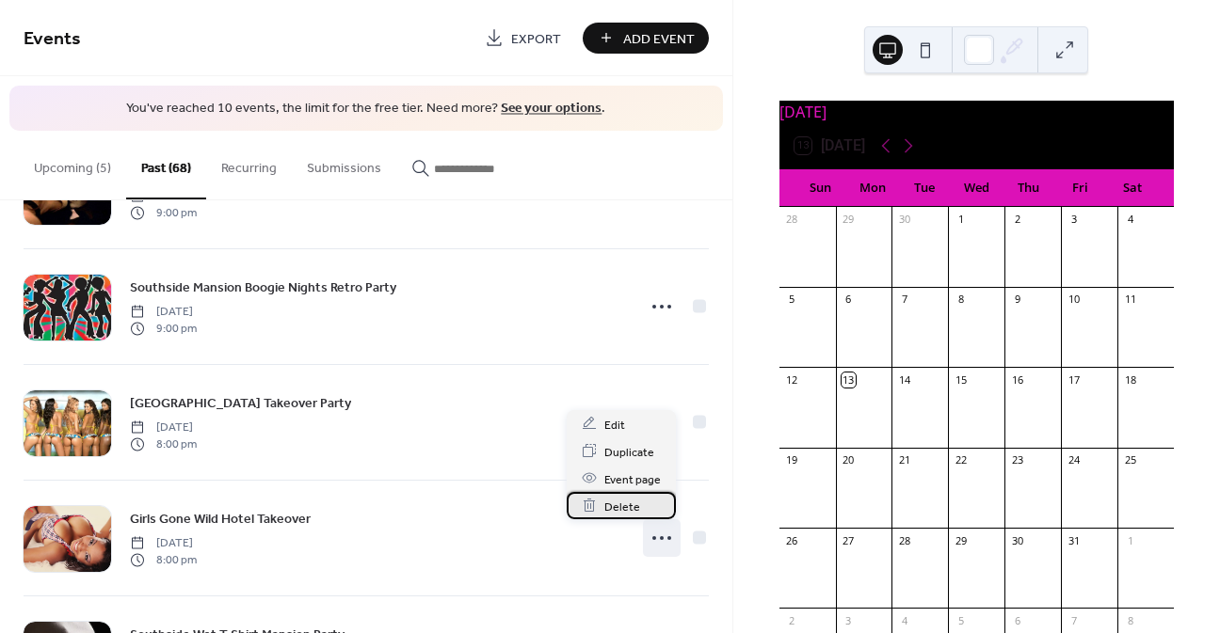
click at [648, 502] on div "Delete" at bounding box center [620, 505] width 109 height 27
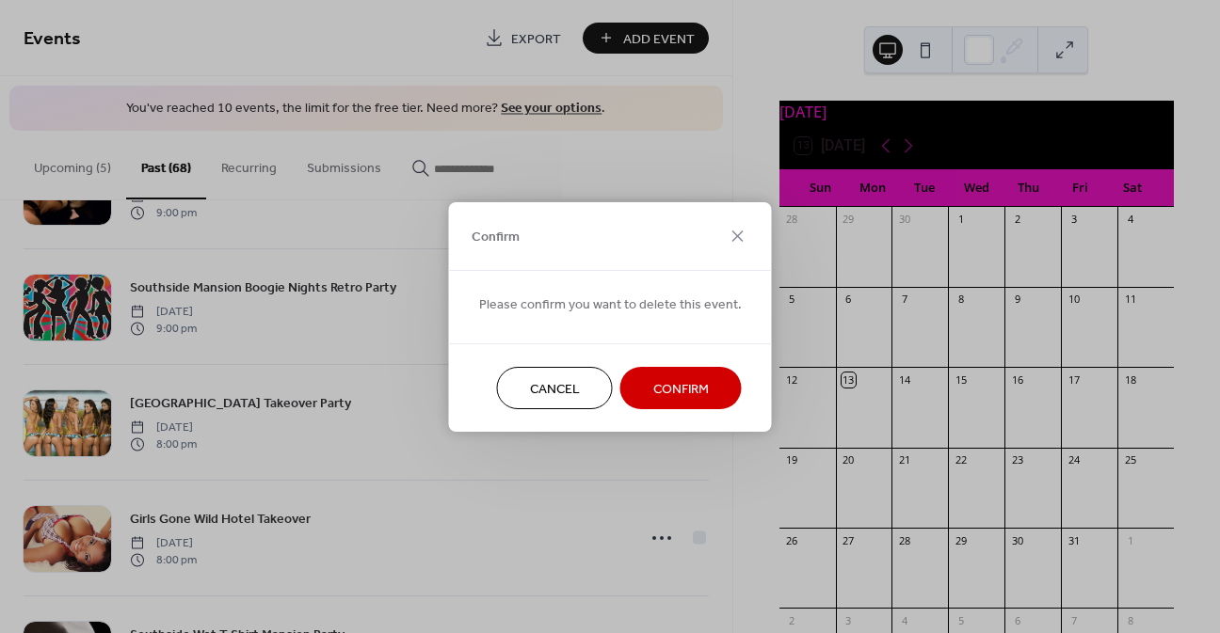
click at [645, 388] on button "Confirm" at bounding box center [680, 388] width 121 height 42
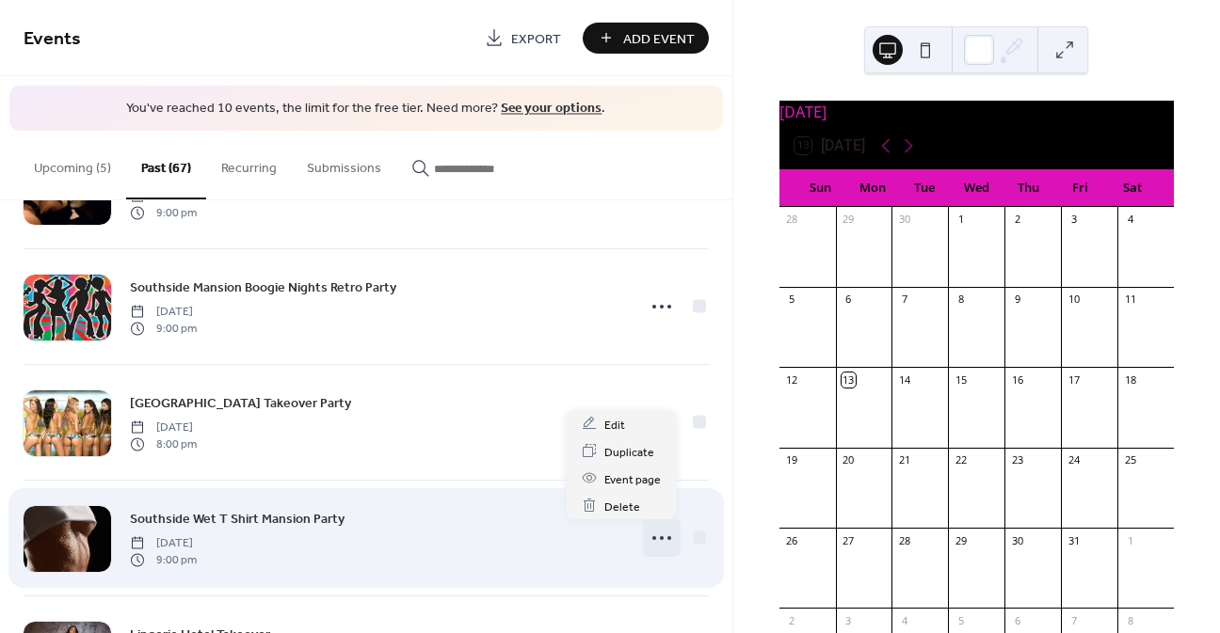
click at [659, 546] on icon at bounding box center [661, 538] width 30 height 30
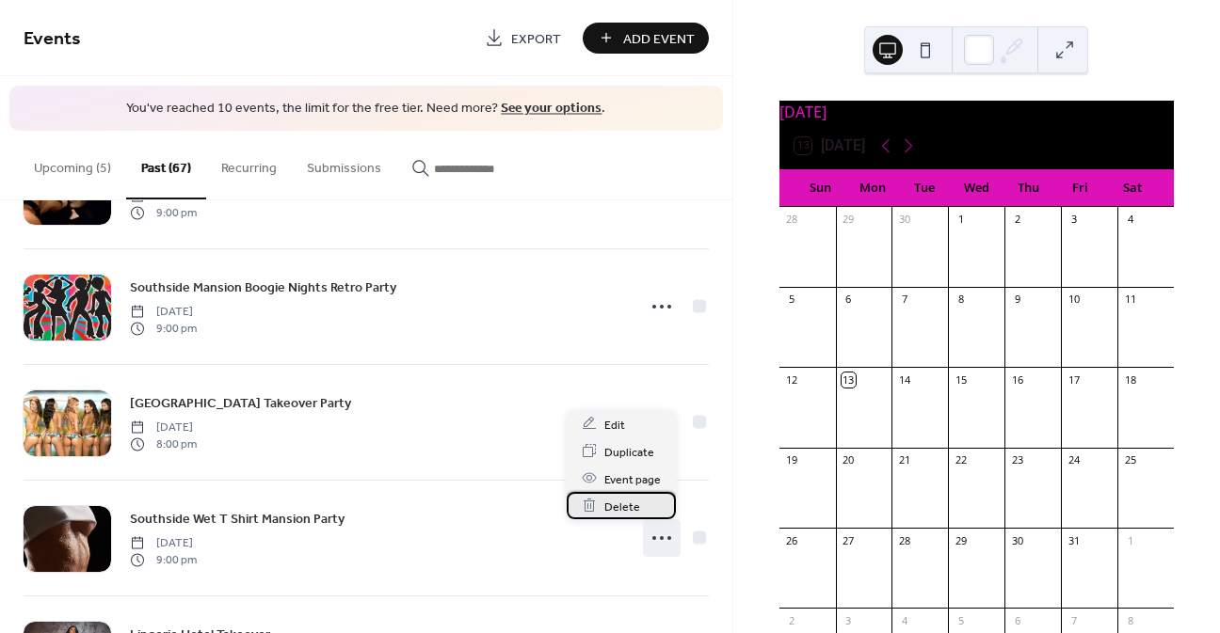
click at [646, 509] on div "Delete" at bounding box center [620, 505] width 109 height 27
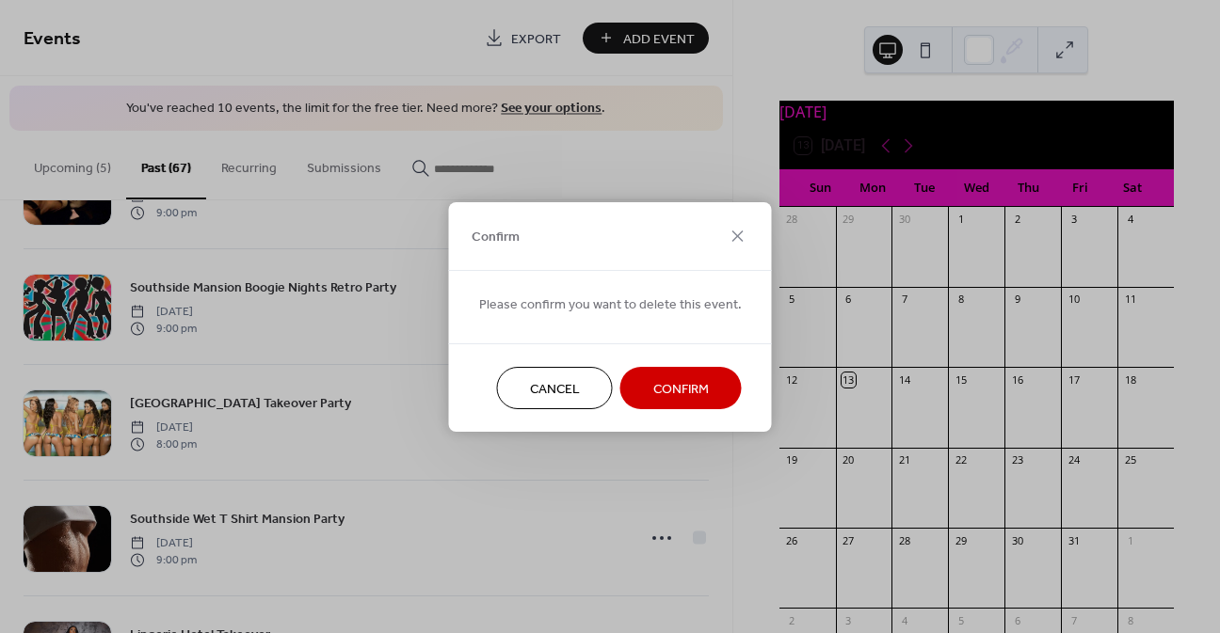
click at [653, 382] on span "Confirm" at bounding box center [681, 389] width 56 height 20
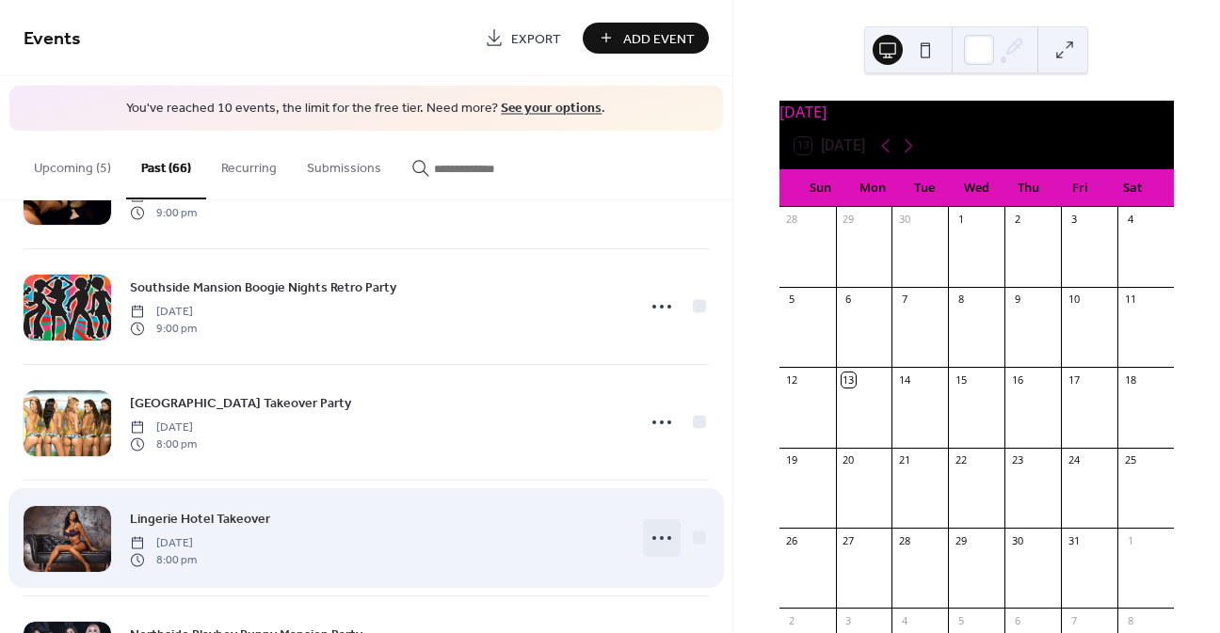
click at [654, 539] on icon at bounding box center [661, 538] width 30 height 30
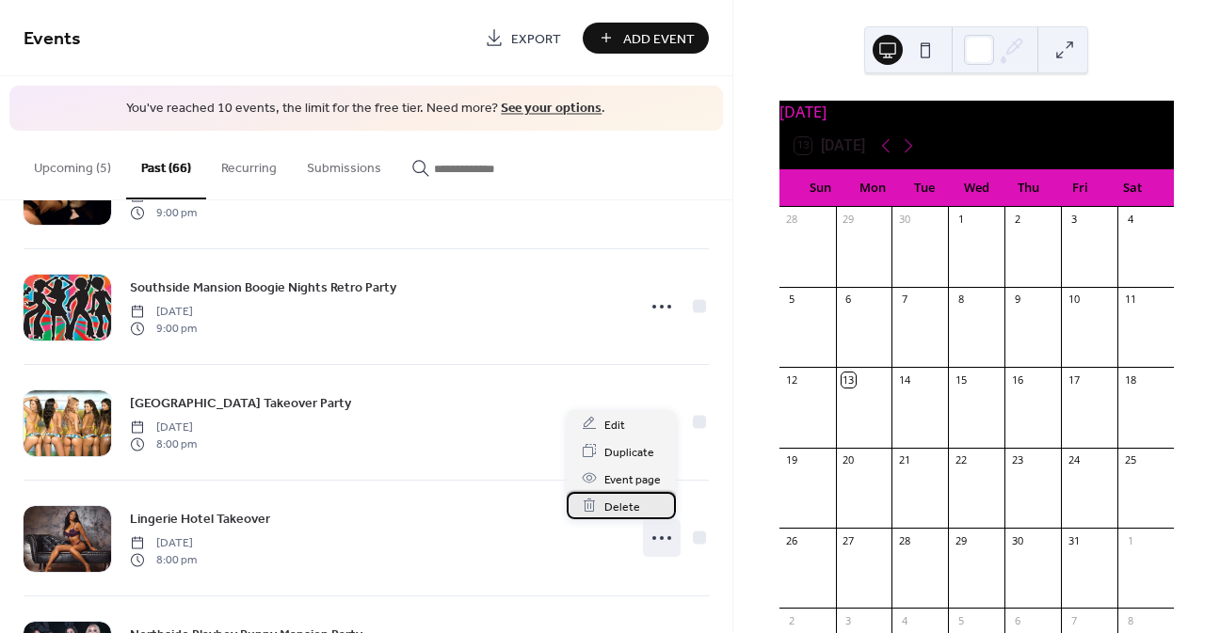
click at [636, 514] on span "Delete" at bounding box center [622, 507] width 36 height 20
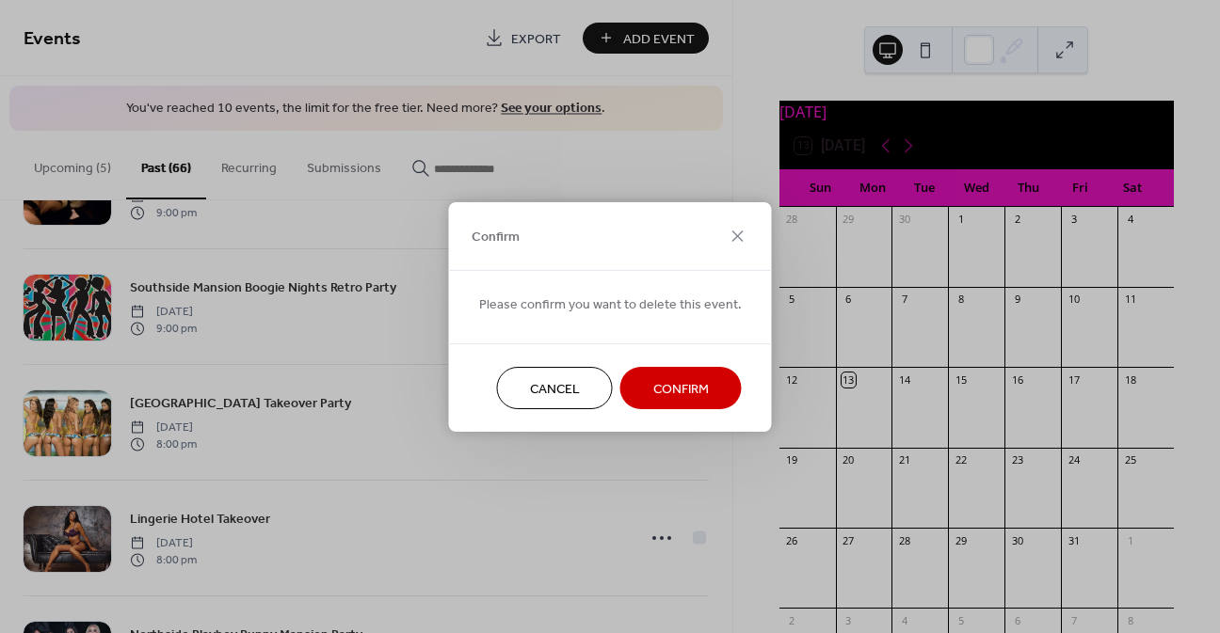
click at [654, 394] on span "Confirm" at bounding box center [681, 389] width 56 height 20
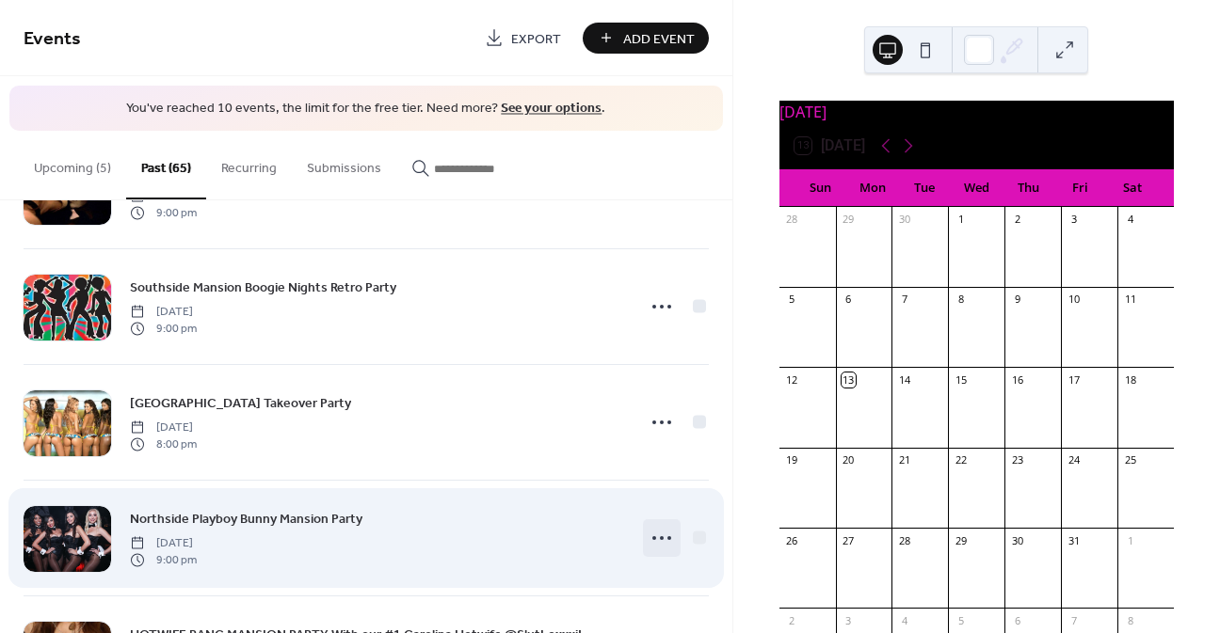
click at [652, 536] on circle at bounding box center [654, 538] width 4 height 4
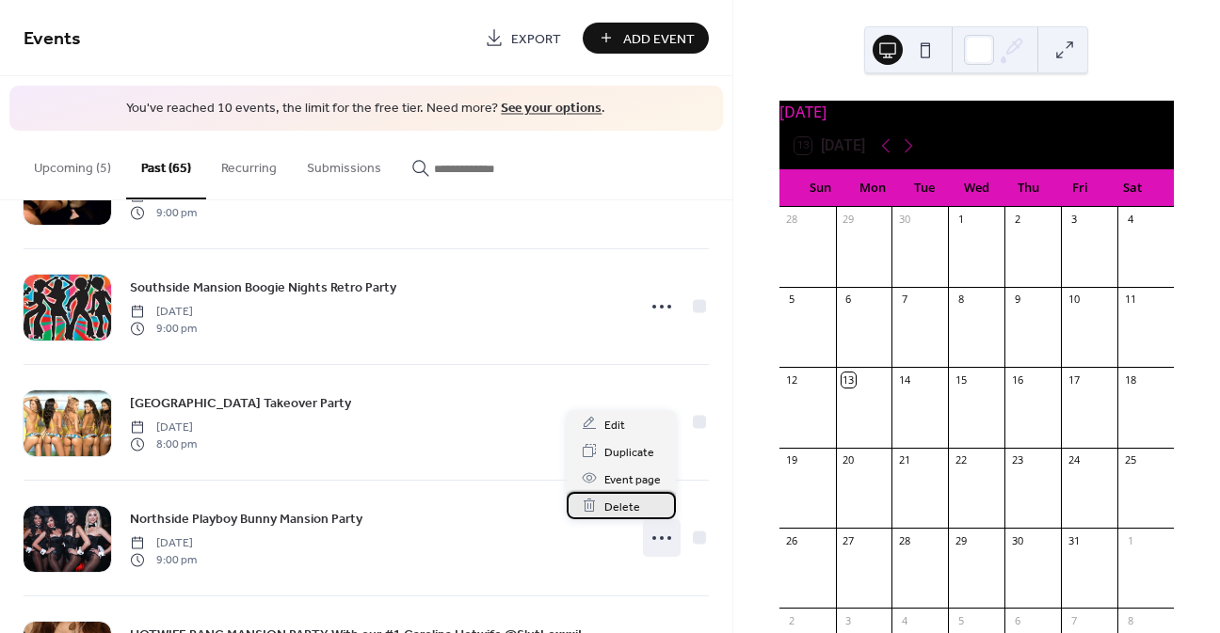
click at [658, 493] on div "Delete" at bounding box center [620, 505] width 109 height 27
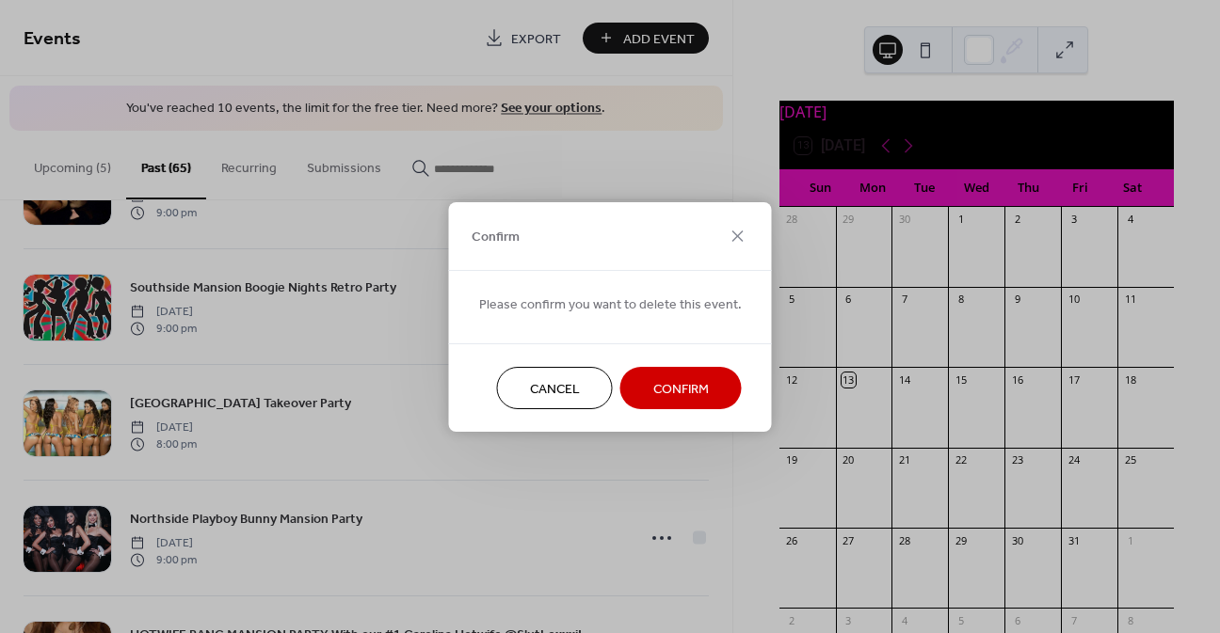
click at [671, 401] on button "Confirm" at bounding box center [680, 388] width 121 height 42
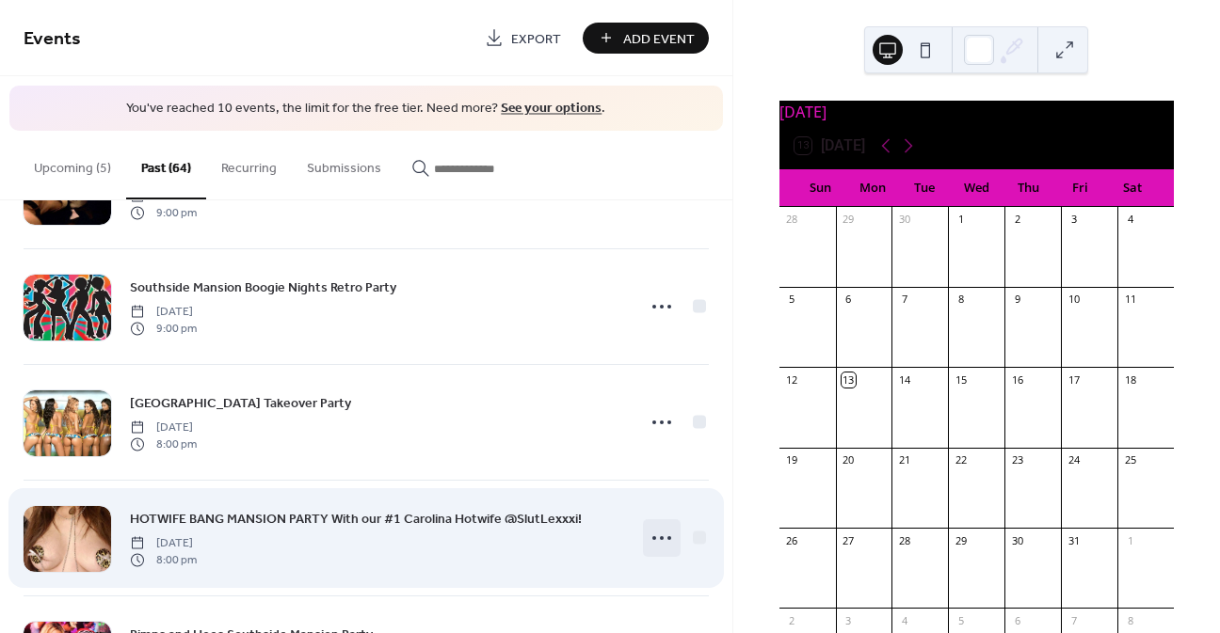
click at [659, 535] on icon at bounding box center [661, 538] width 30 height 30
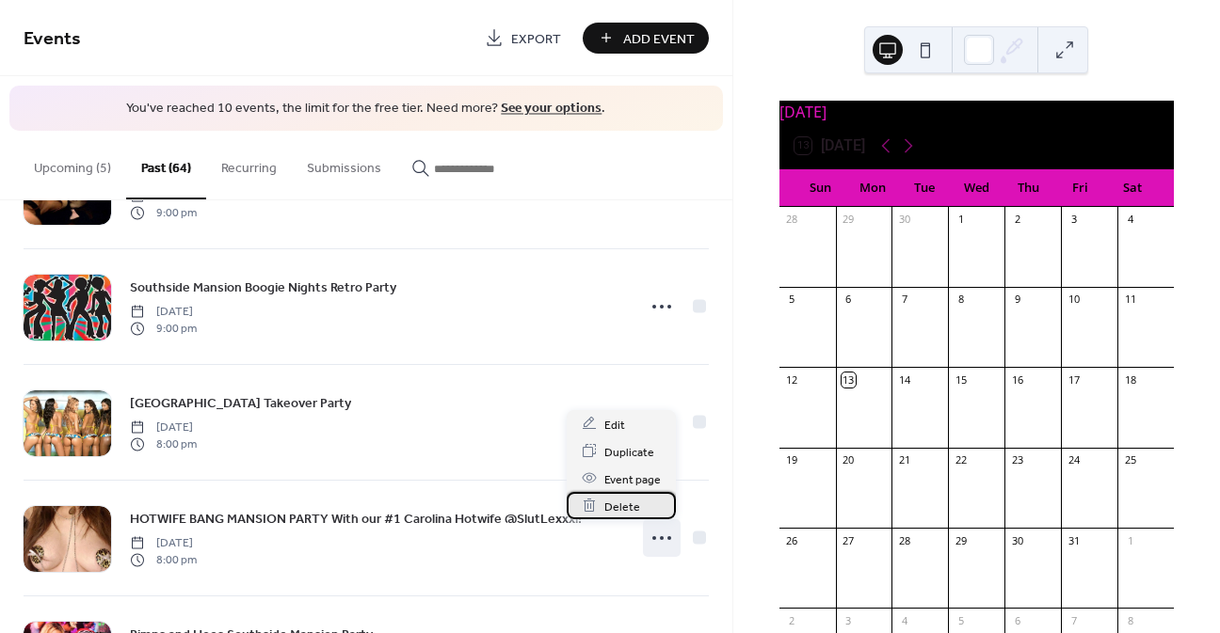
click at [649, 500] on div "Delete" at bounding box center [620, 505] width 109 height 27
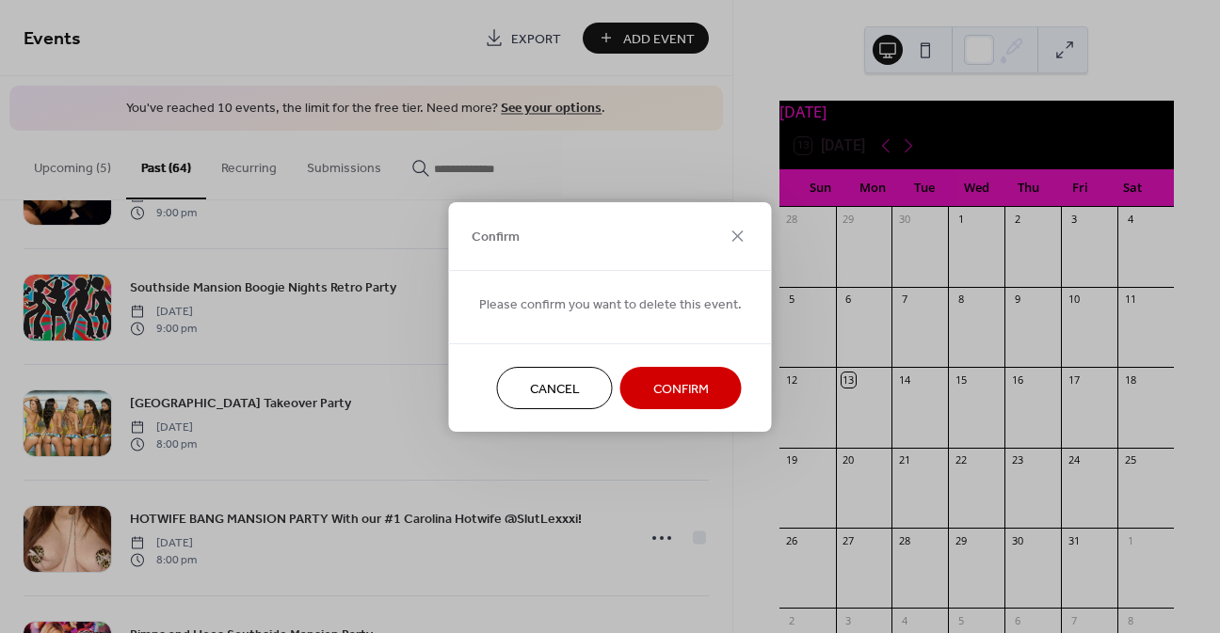
click at [669, 379] on span "Confirm" at bounding box center [681, 389] width 56 height 20
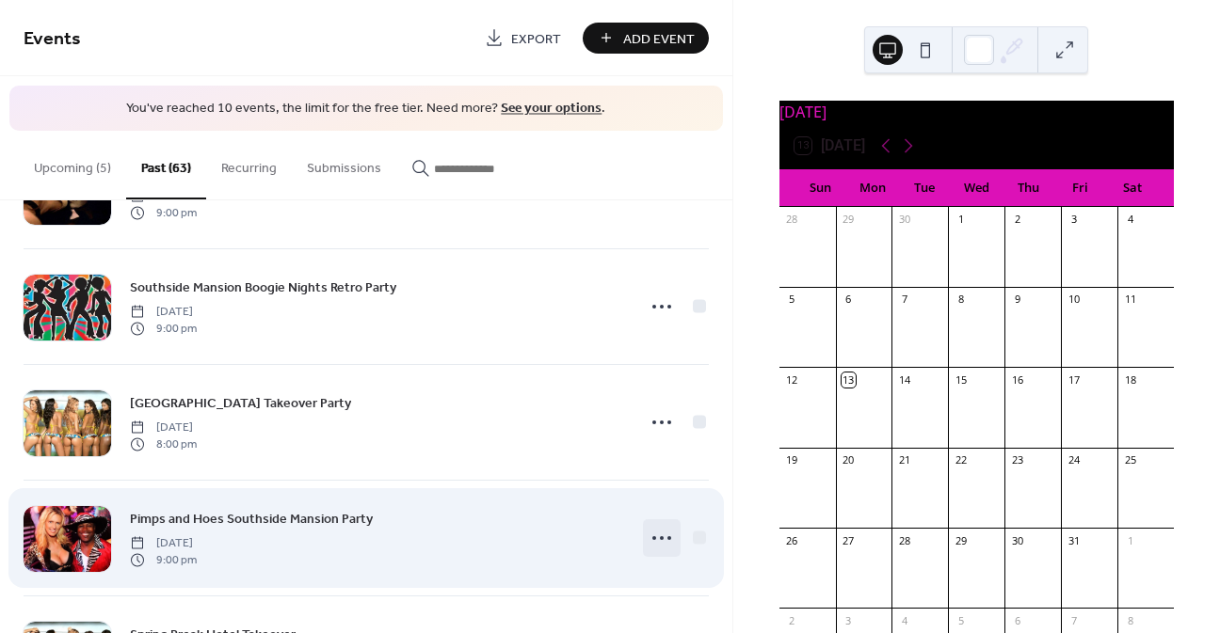
click at [660, 536] on circle at bounding box center [662, 538] width 4 height 4
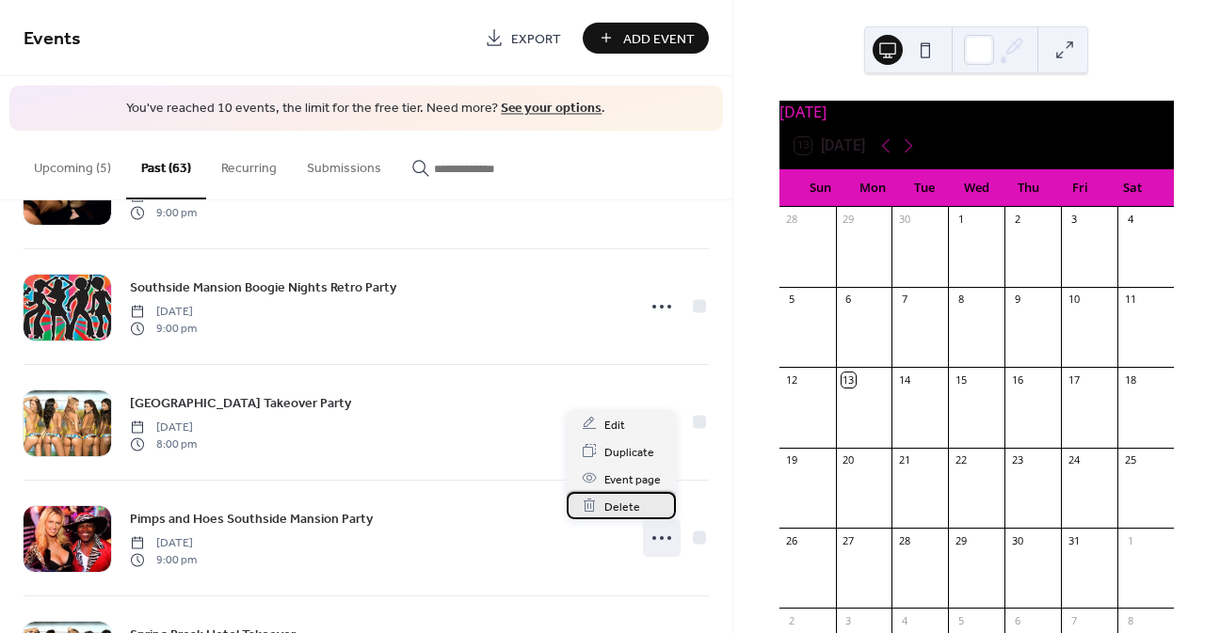
click at [659, 504] on div "Delete" at bounding box center [620, 505] width 109 height 27
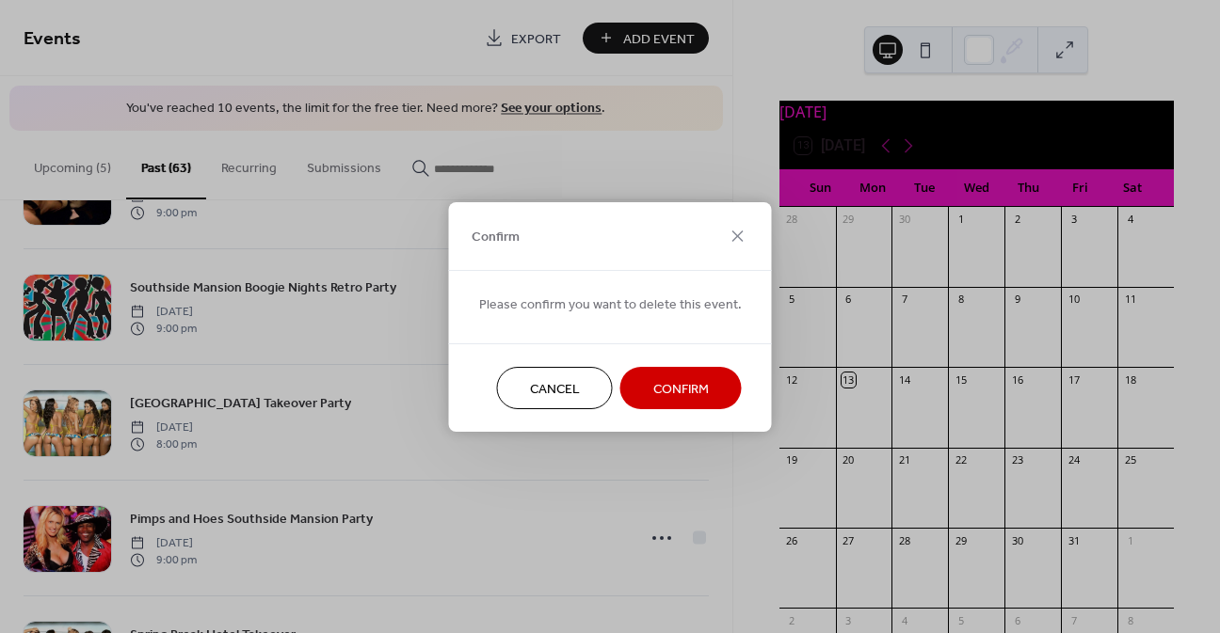
click at [662, 387] on span "Confirm" at bounding box center [681, 389] width 56 height 20
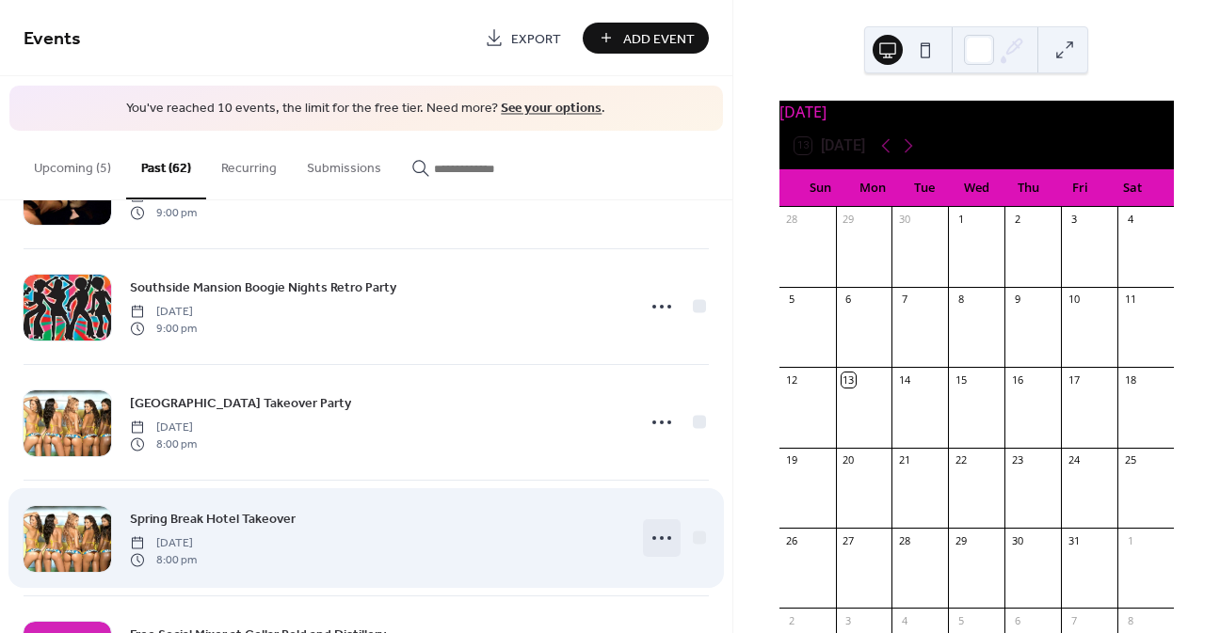
click at [659, 542] on icon at bounding box center [661, 538] width 30 height 30
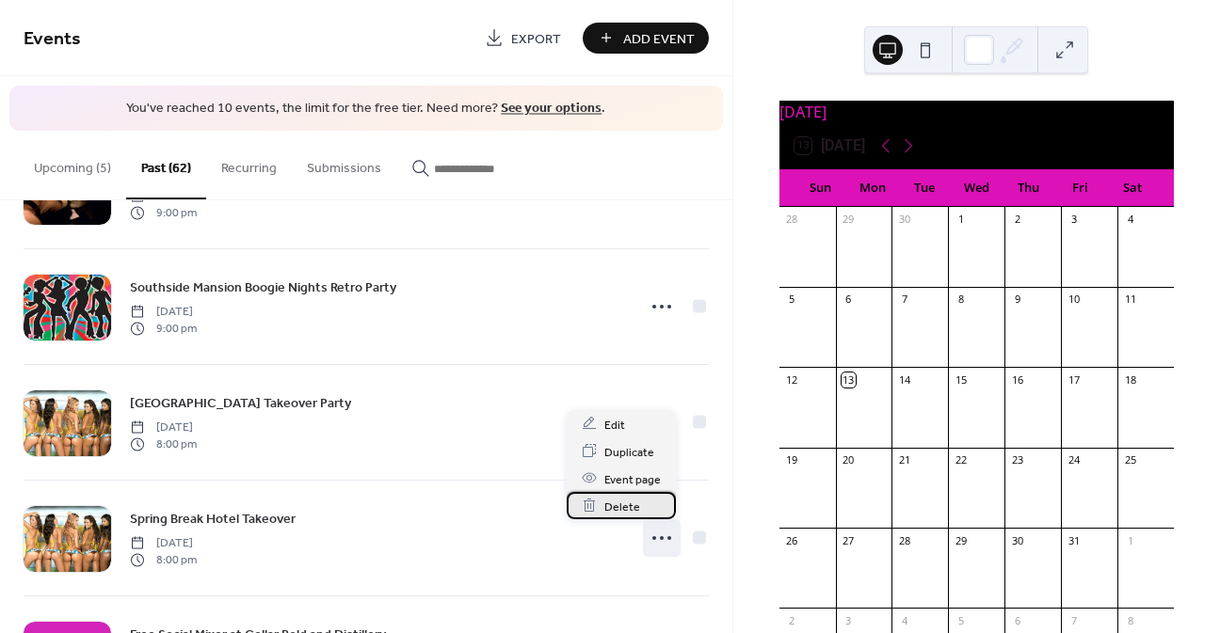
click at [647, 501] on div "Delete" at bounding box center [620, 505] width 109 height 27
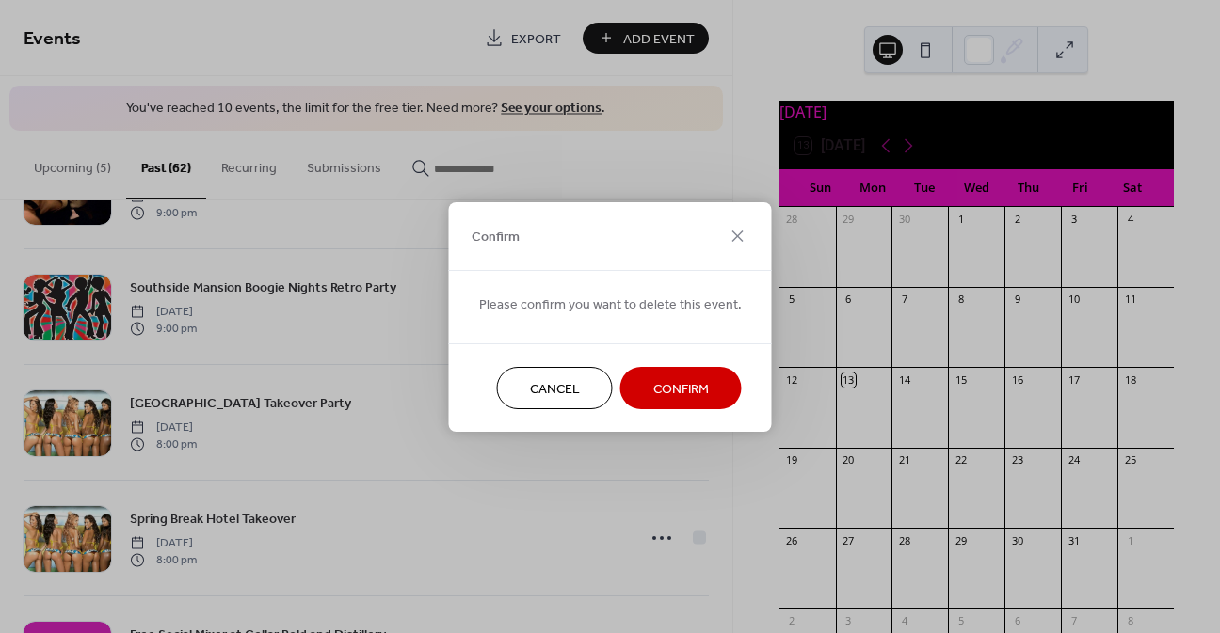
click at [653, 387] on span "Confirm" at bounding box center [681, 389] width 56 height 20
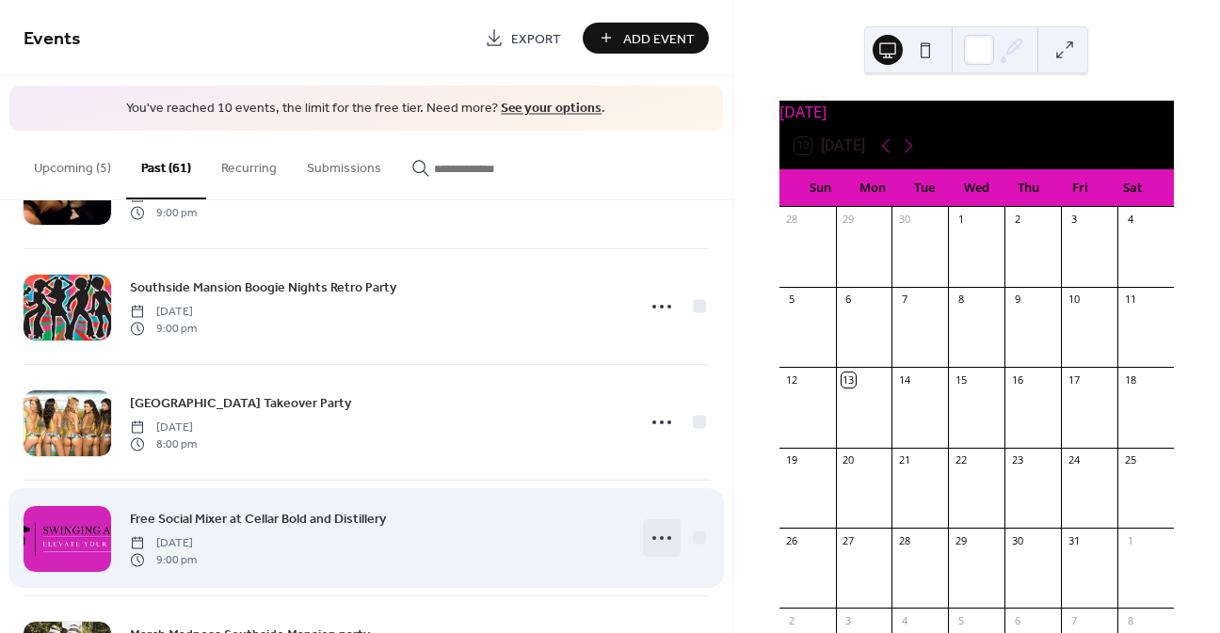
click at [655, 539] on icon at bounding box center [661, 538] width 30 height 30
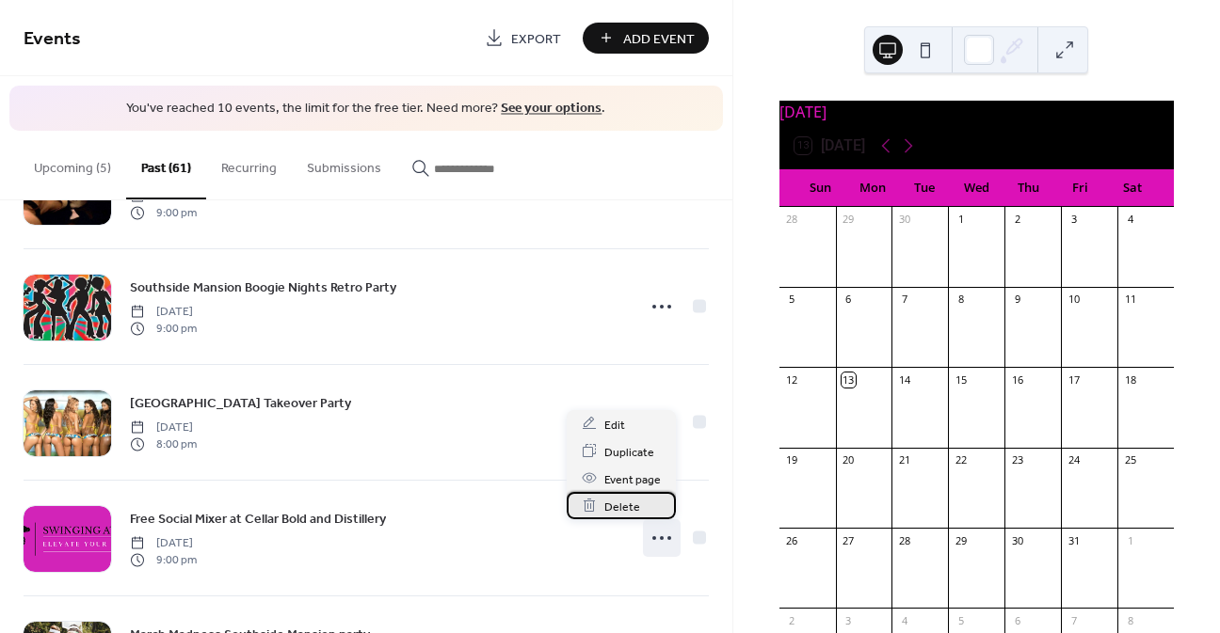
click at [655, 512] on div "Delete" at bounding box center [620, 505] width 109 height 27
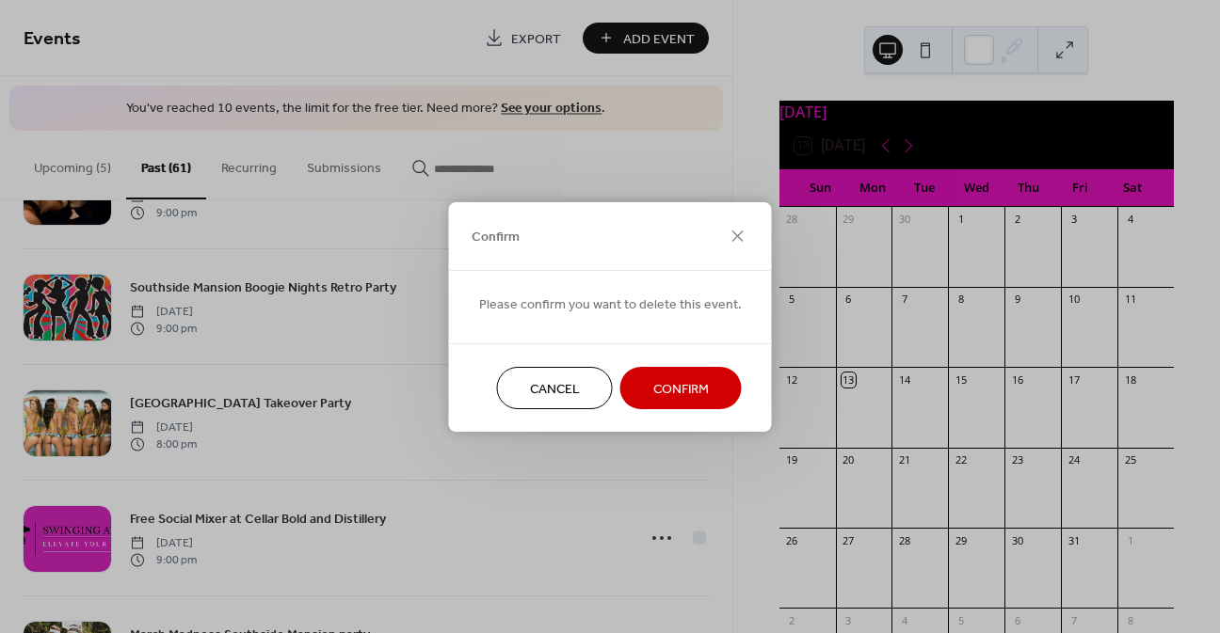
click at [653, 385] on span "Confirm" at bounding box center [681, 389] width 56 height 20
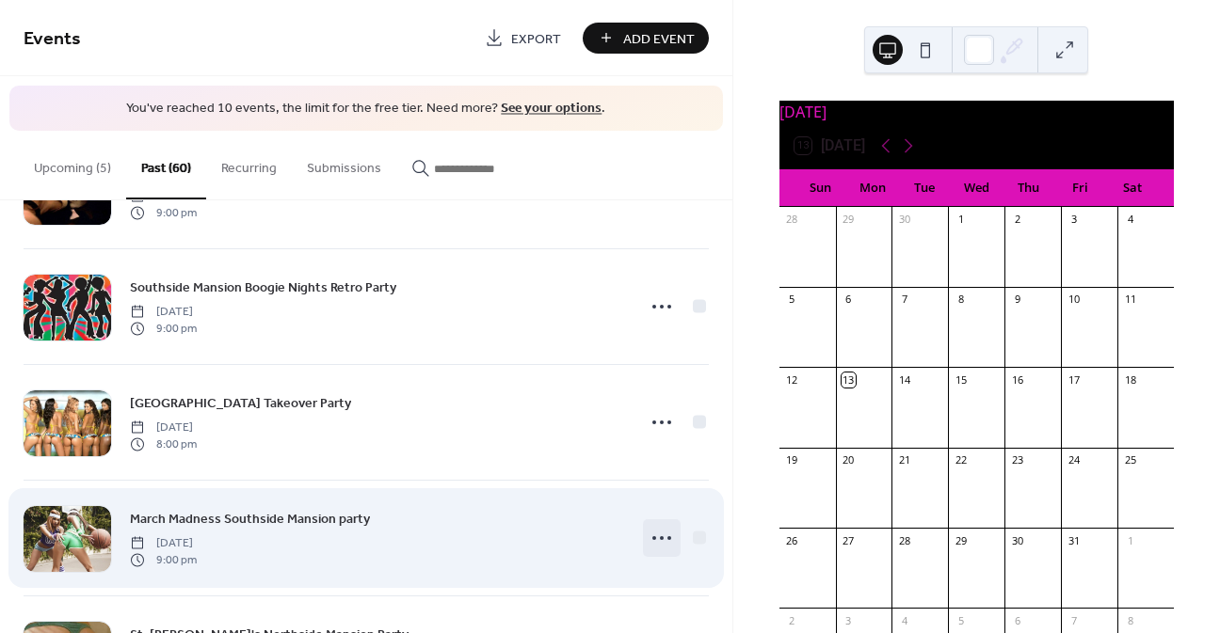
click at [649, 540] on icon at bounding box center [661, 538] width 30 height 30
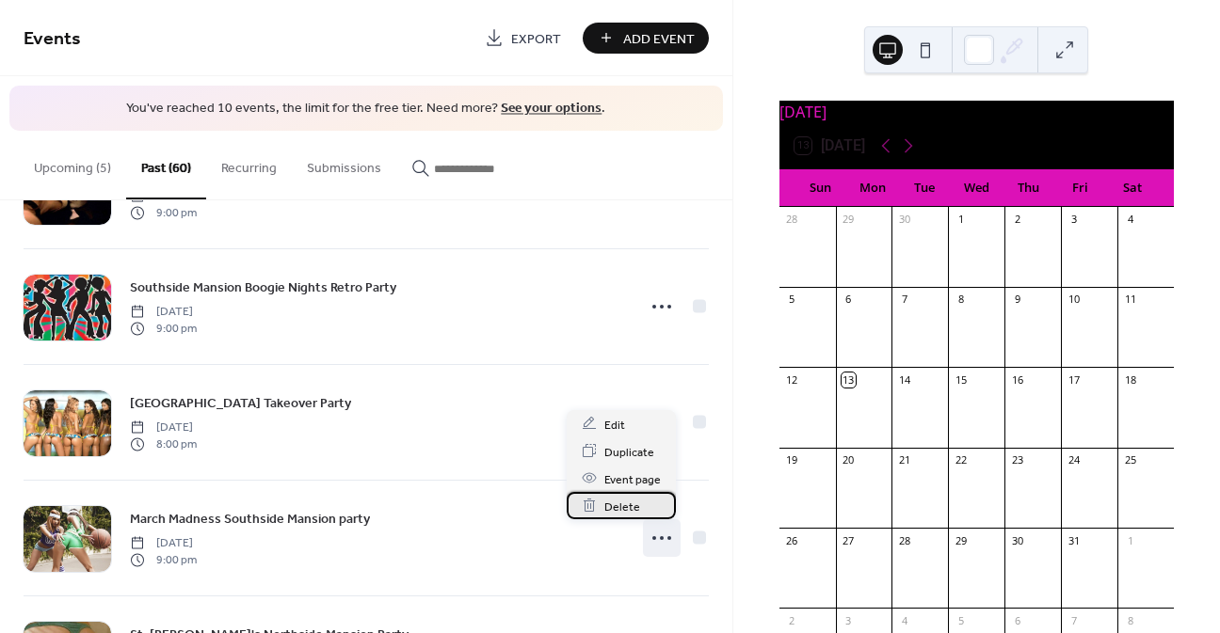
click at [654, 512] on div "Delete" at bounding box center [620, 505] width 109 height 27
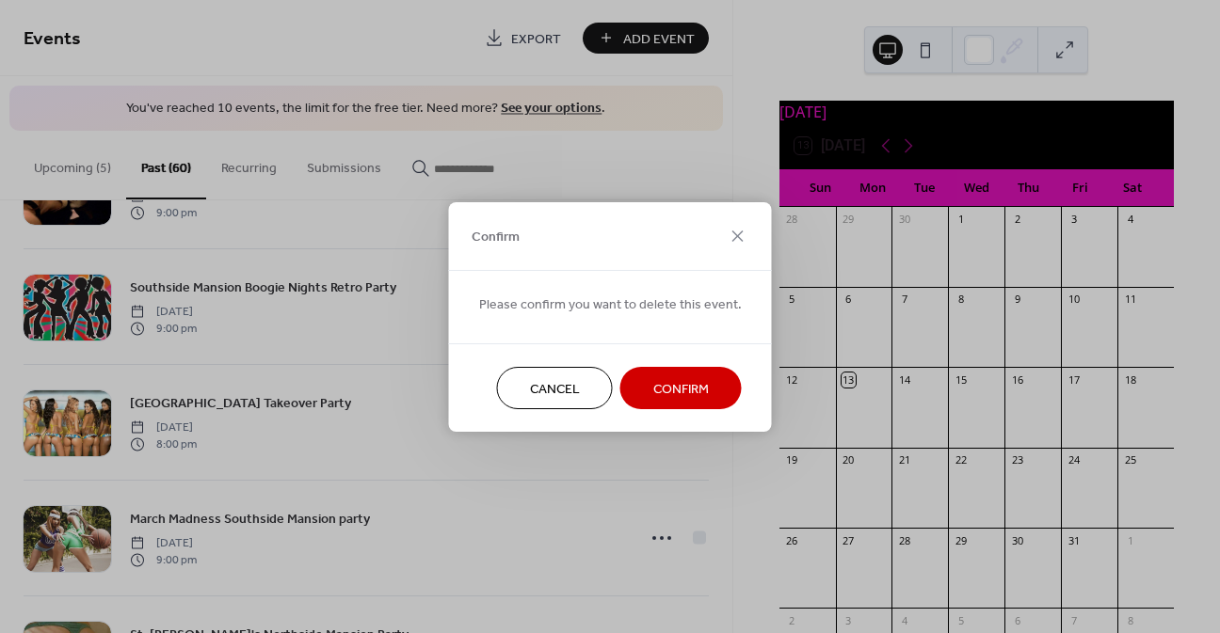
click at [653, 390] on span "Confirm" at bounding box center [681, 389] width 56 height 20
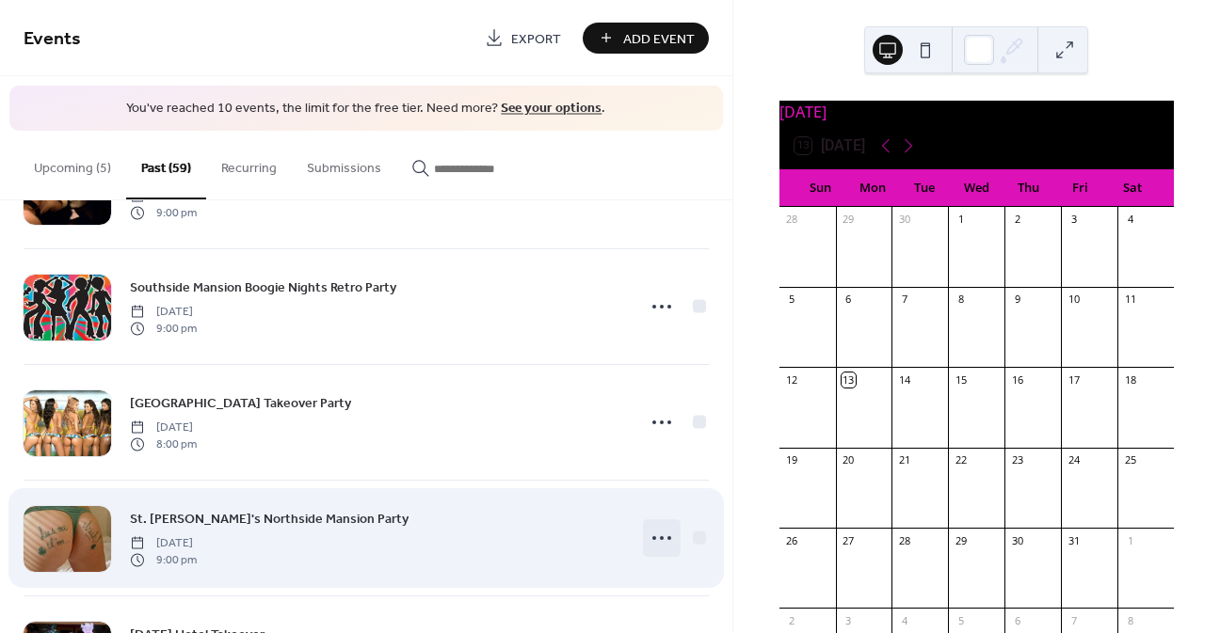
click at [646, 537] on icon at bounding box center [661, 538] width 30 height 30
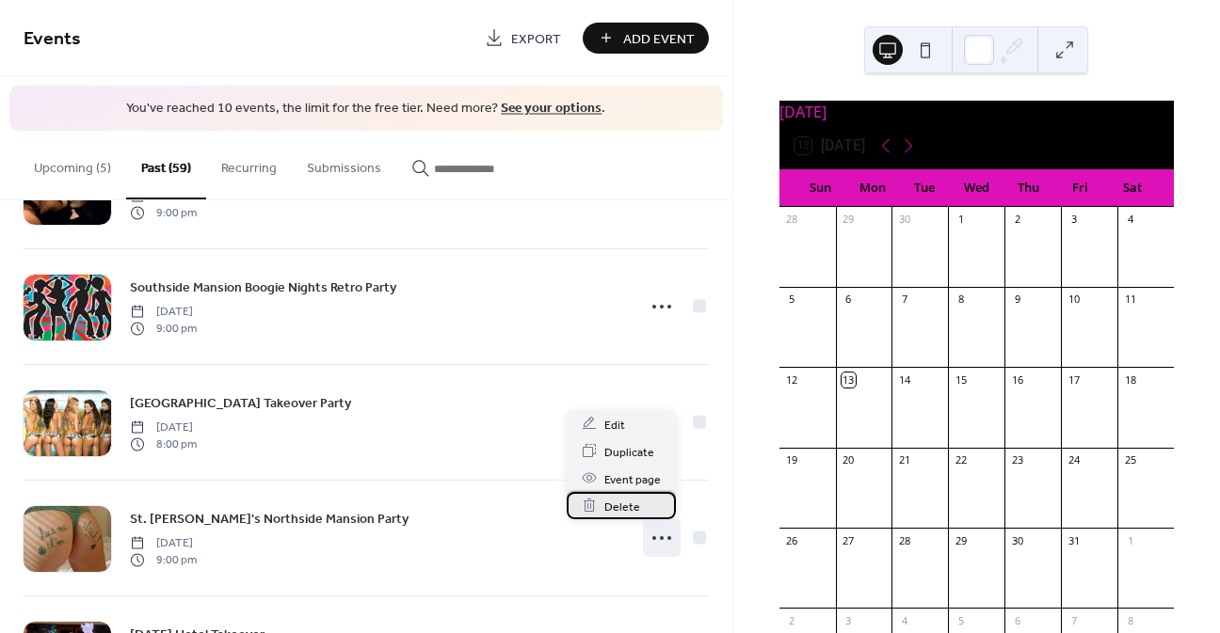
click at [646, 501] on div "Delete" at bounding box center [620, 505] width 109 height 27
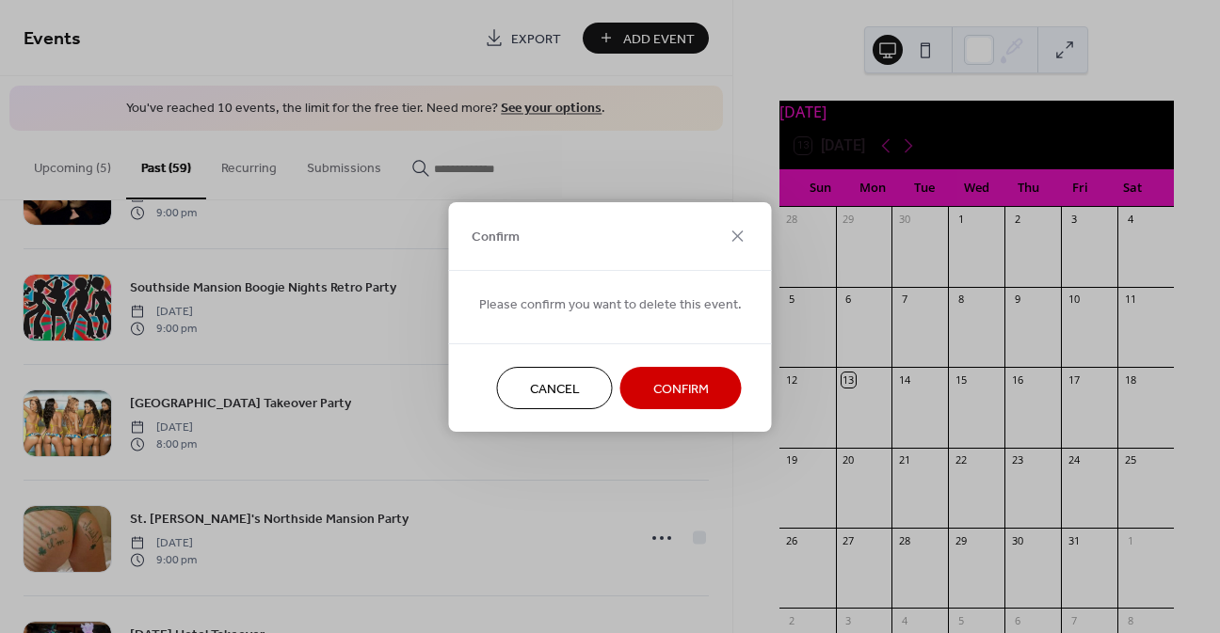
click at [641, 397] on button "Confirm" at bounding box center [680, 388] width 121 height 42
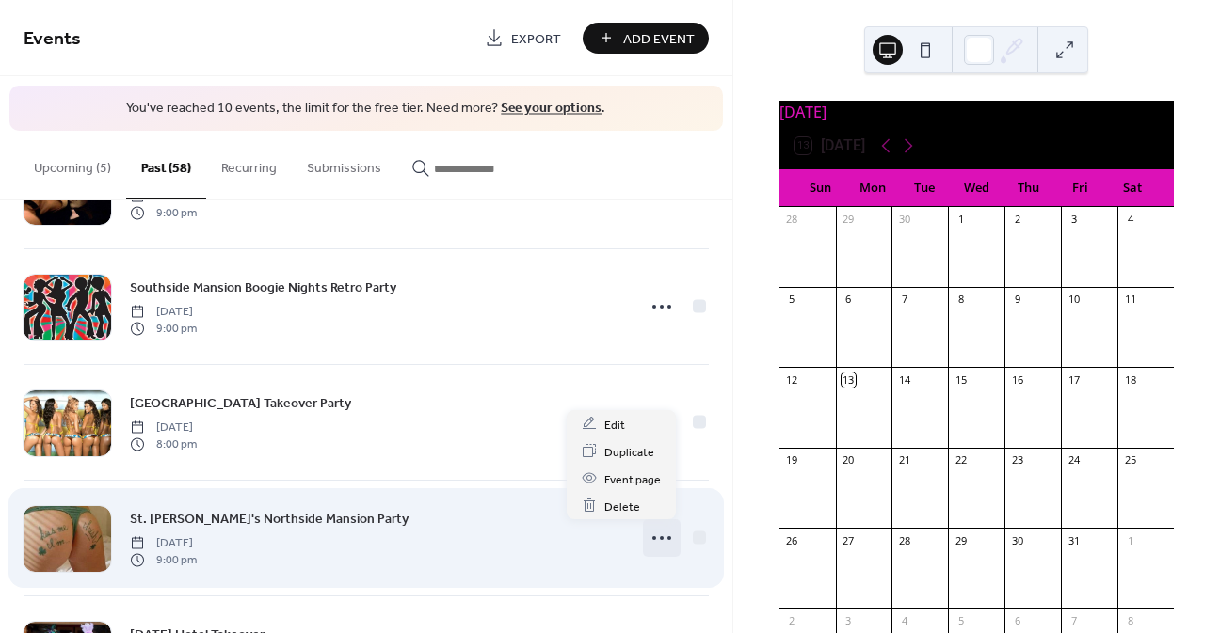
click at [652, 540] on icon at bounding box center [661, 538] width 30 height 30
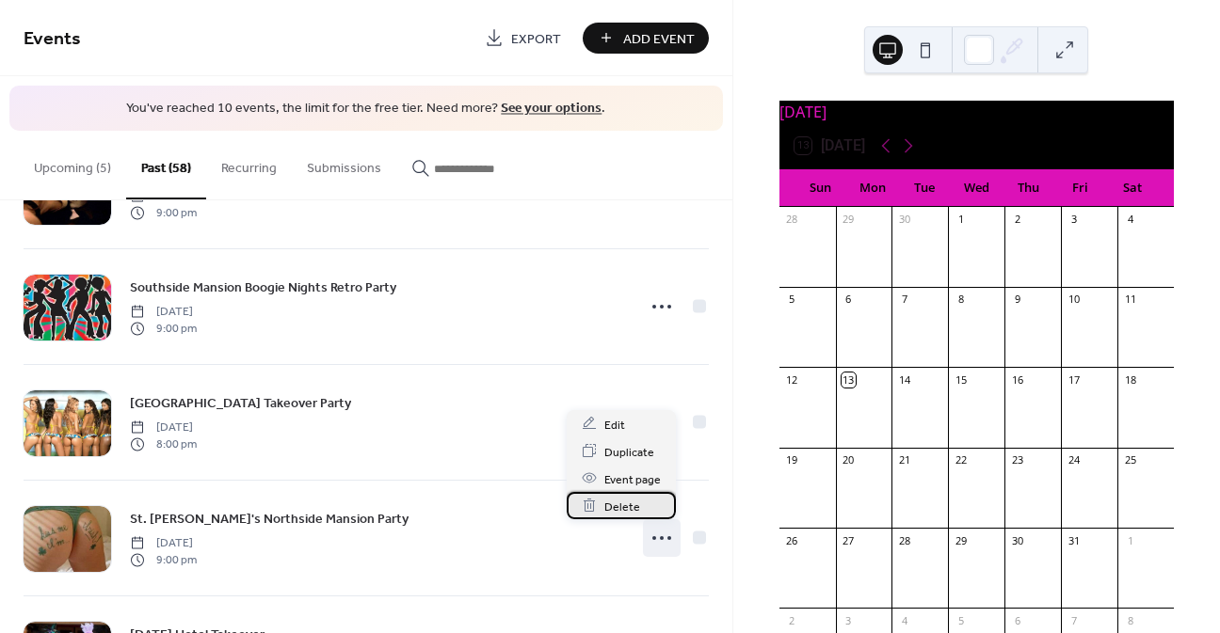
click at [652, 502] on div "Delete" at bounding box center [620, 505] width 109 height 27
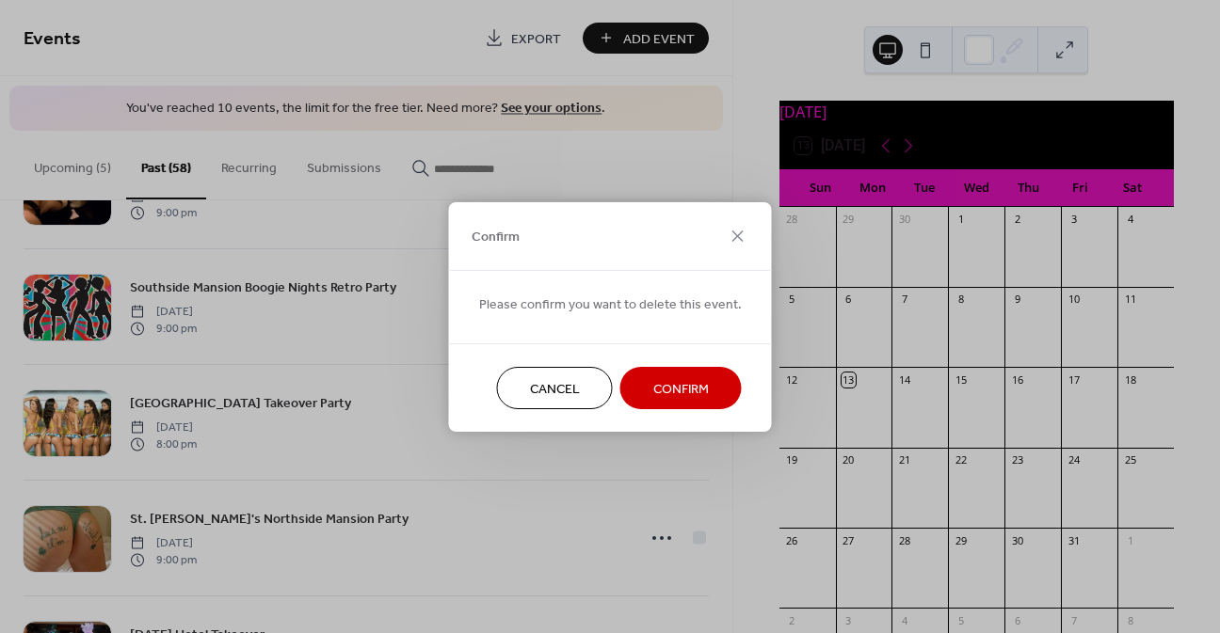
click at [653, 394] on span "Confirm" at bounding box center [681, 389] width 56 height 20
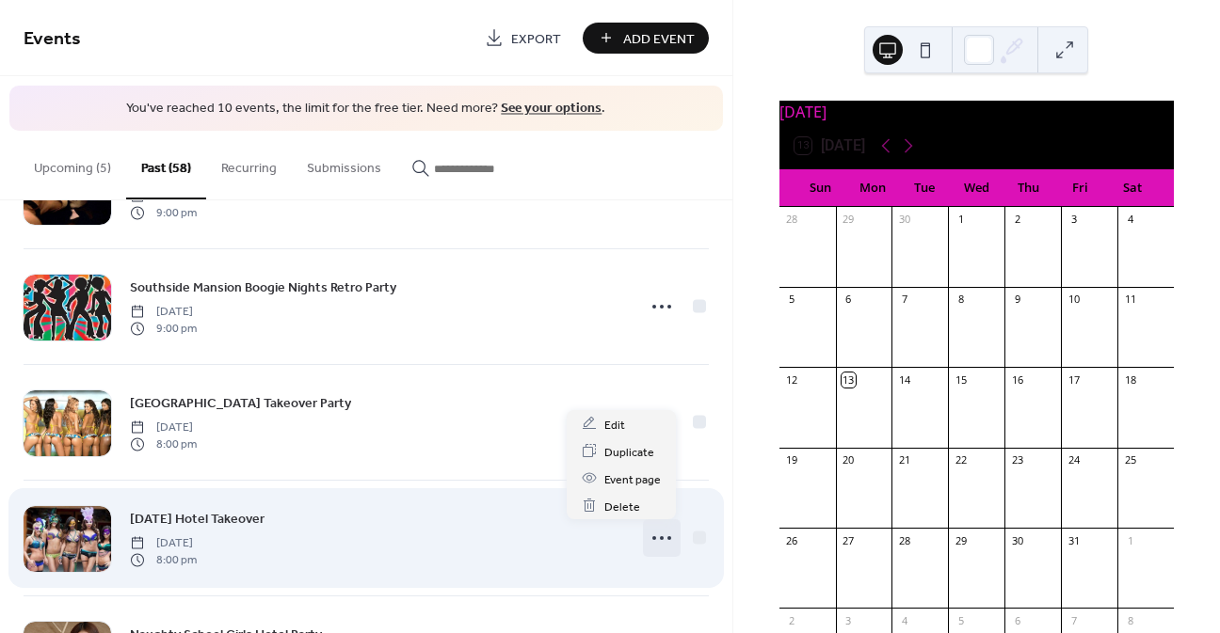
click at [659, 538] on icon at bounding box center [661, 538] width 30 height 30
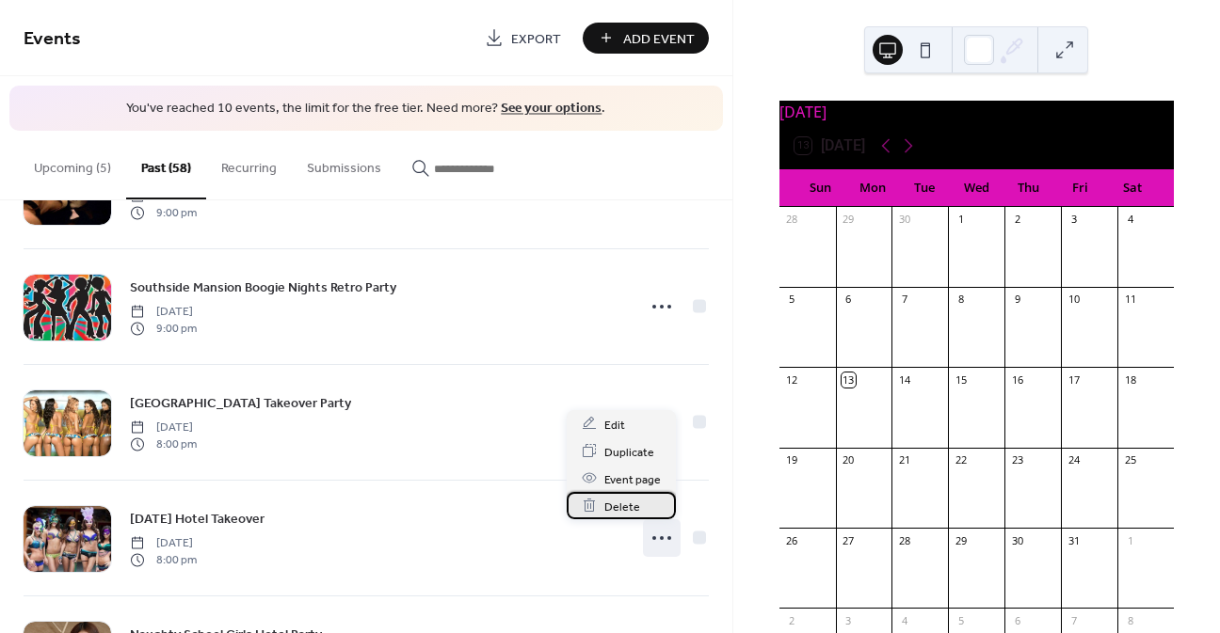
click at [659, 505] on div "Delete" at bounding box center [620, 505] width 109 height 27
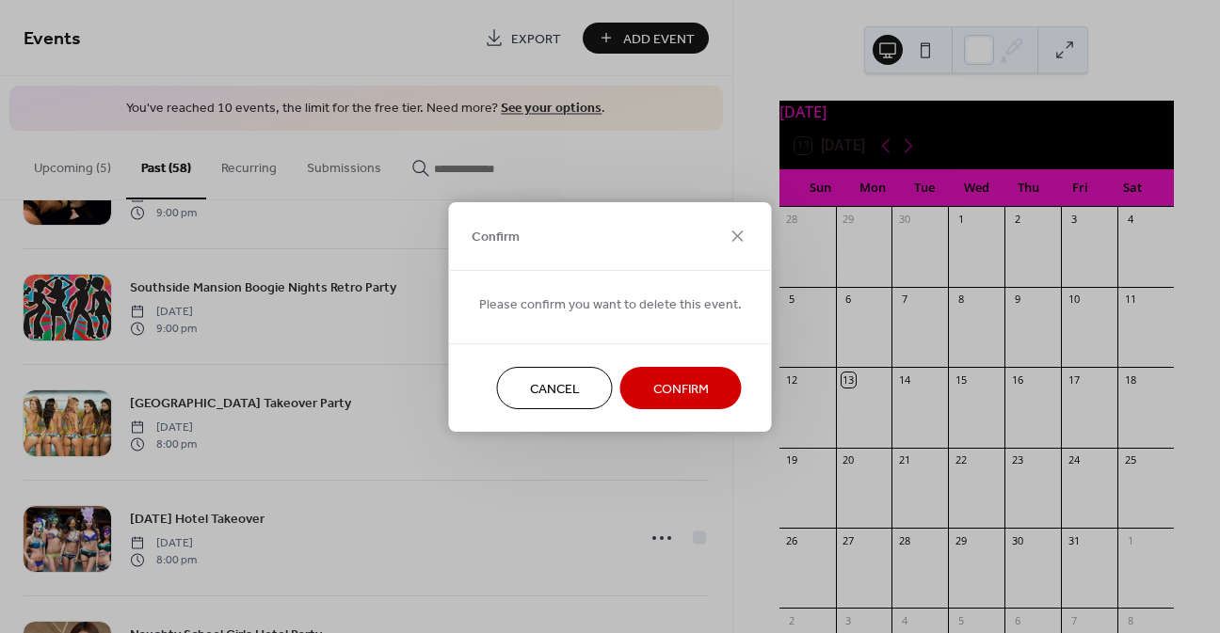
click at [658, 395] on span "Confirm" at bounding box center [681, 389] width 56 height 20
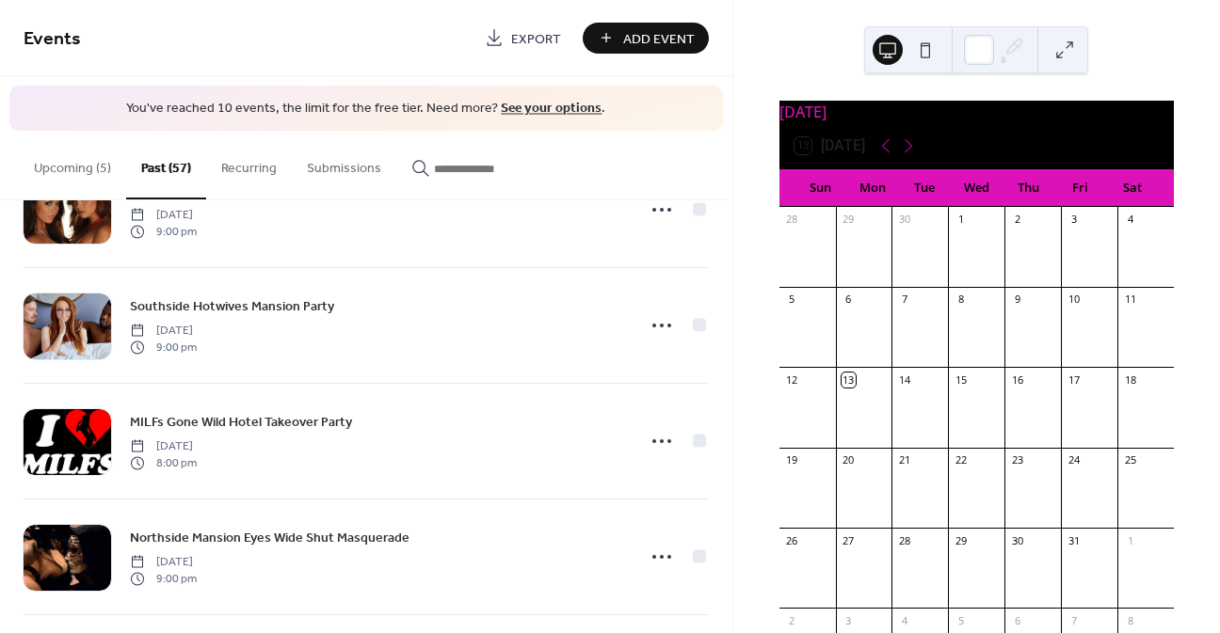
scroll to position [1223, 0]
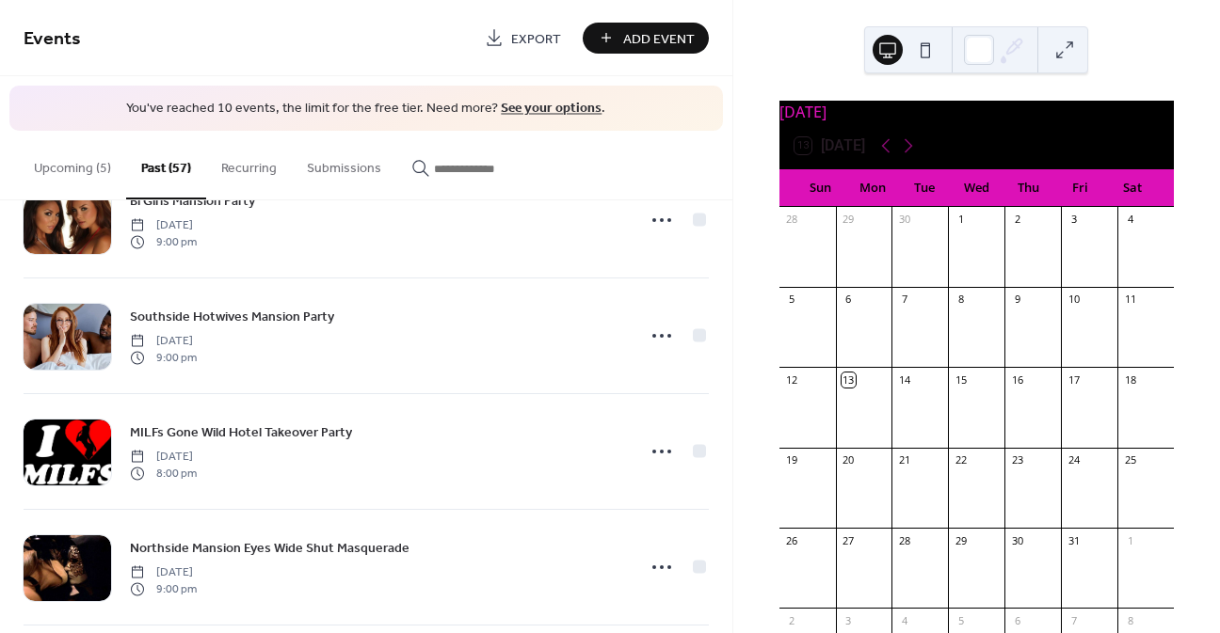
drag, startPoint x: 57, startPoint y: 190, endPoint x: 64, endPoint y: 181, distance: 11.5
click at [57, 190] on button "Upcoming (5)" at bounding box center [72, 164] width 107 height 67
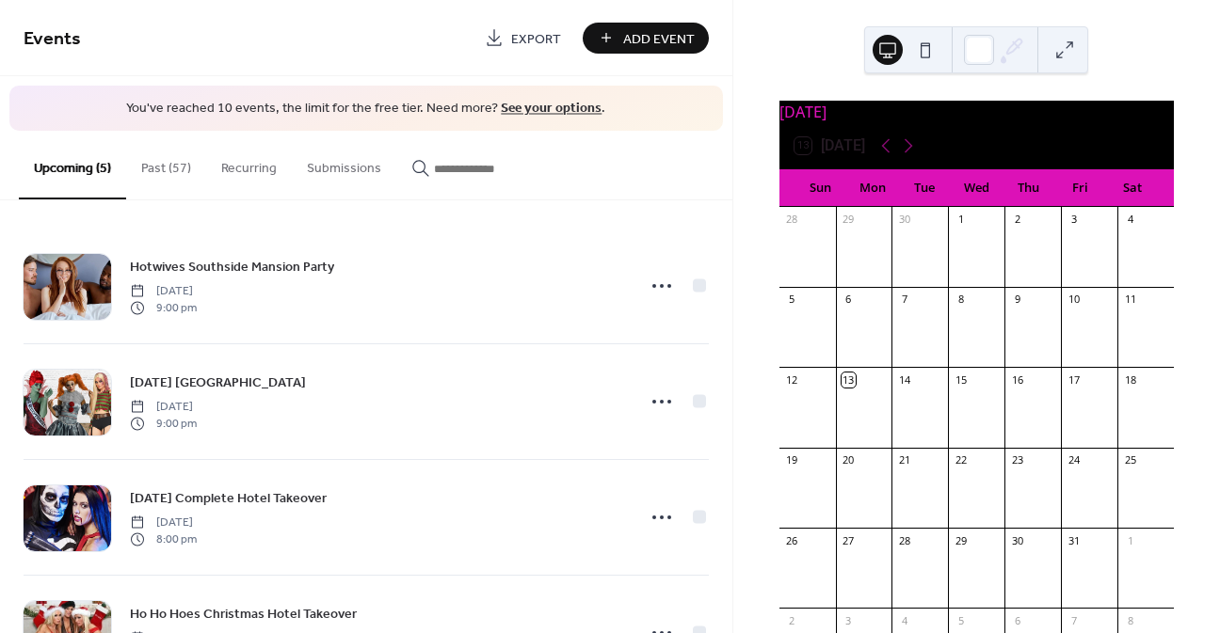
click at [603, 30] on div "Add Event" at bounding box center [645, 38] width 126 height 31
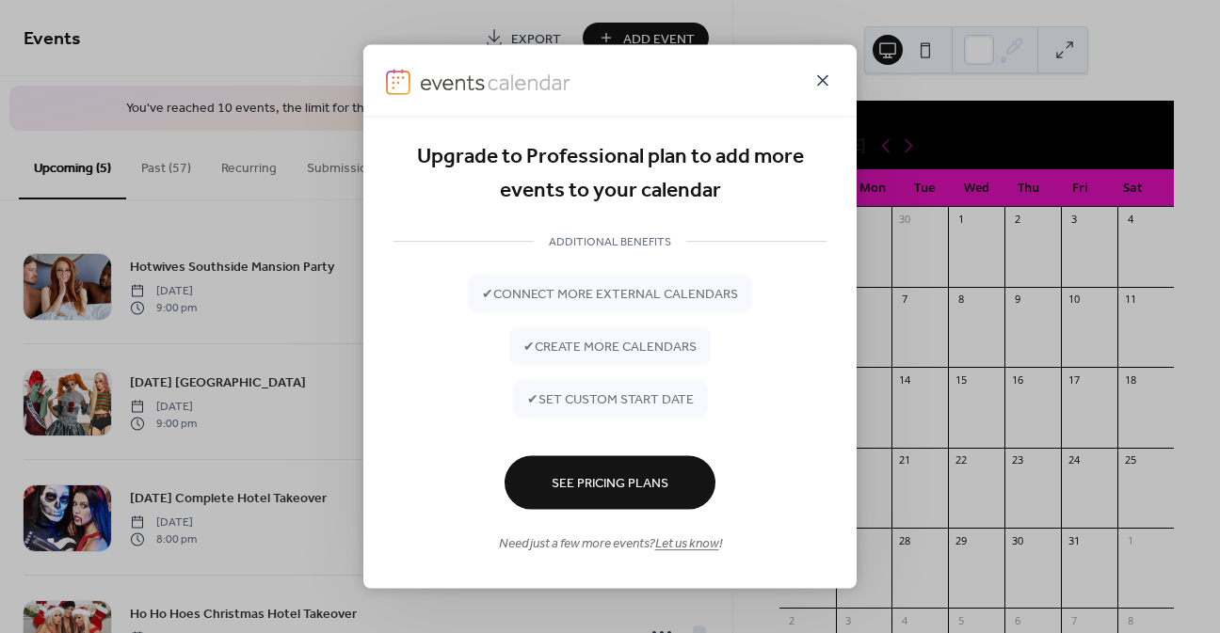
click at [829, 88] on icon at bounding box center [822, 80] width 23 height 23
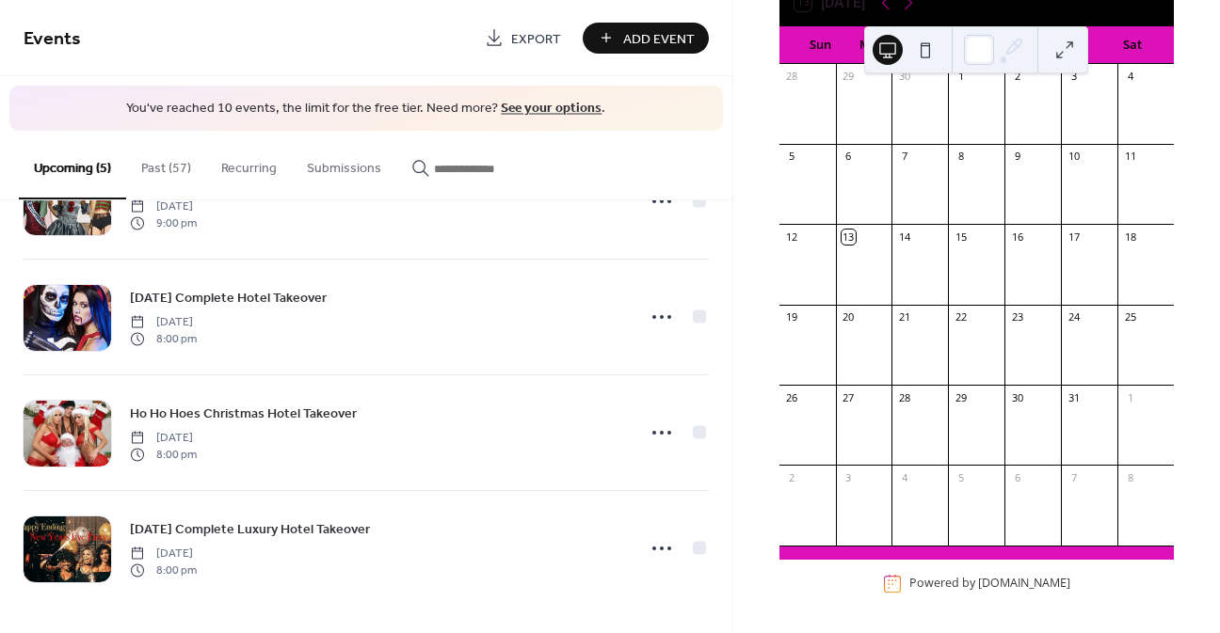
scroll to position [154, 0]
